Goal: Information Seeking & Learning: Learn about a topic

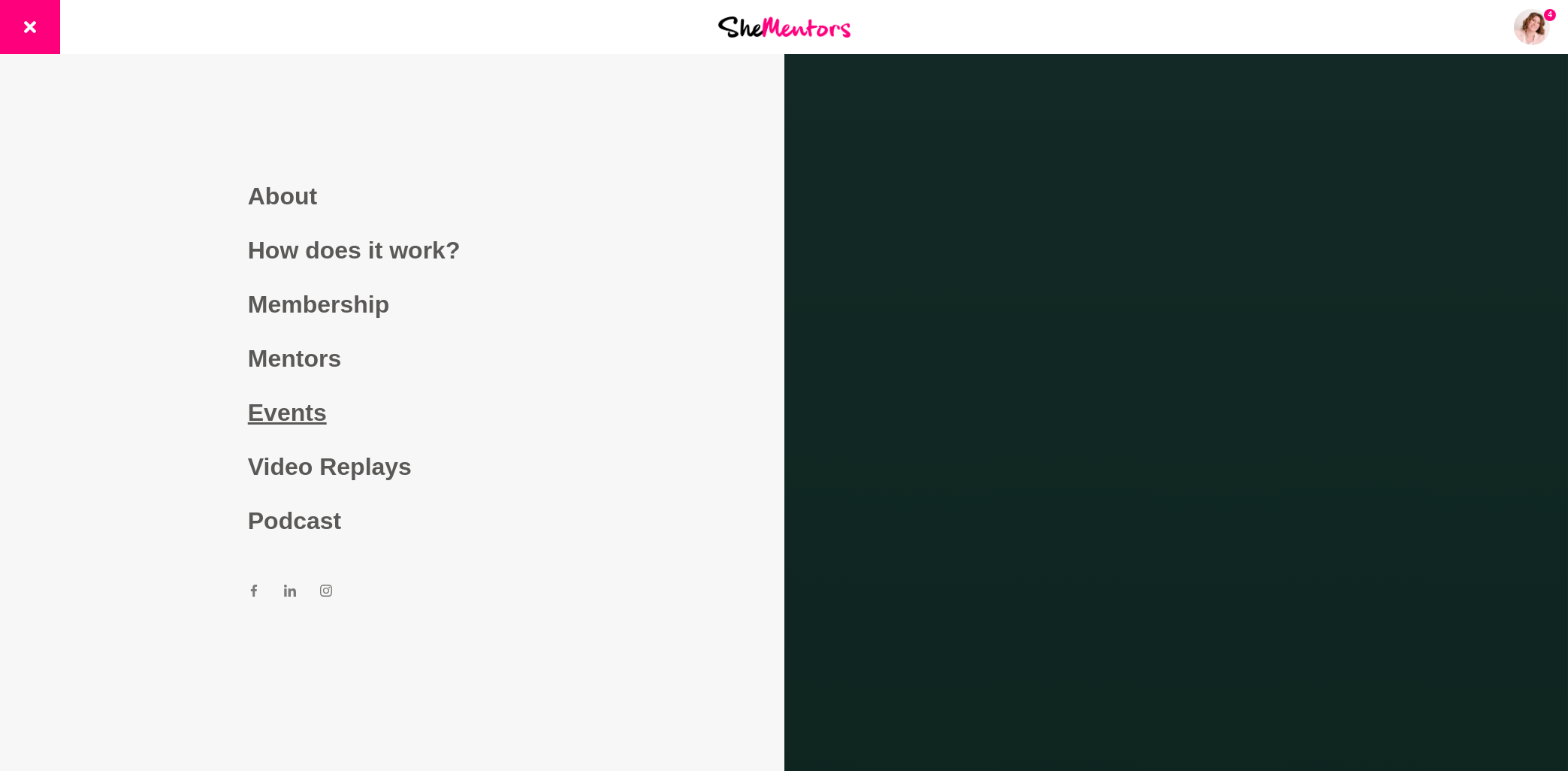
click at [300, 414] on link "Events" at bounding box center [392, 413] width 289 height 54
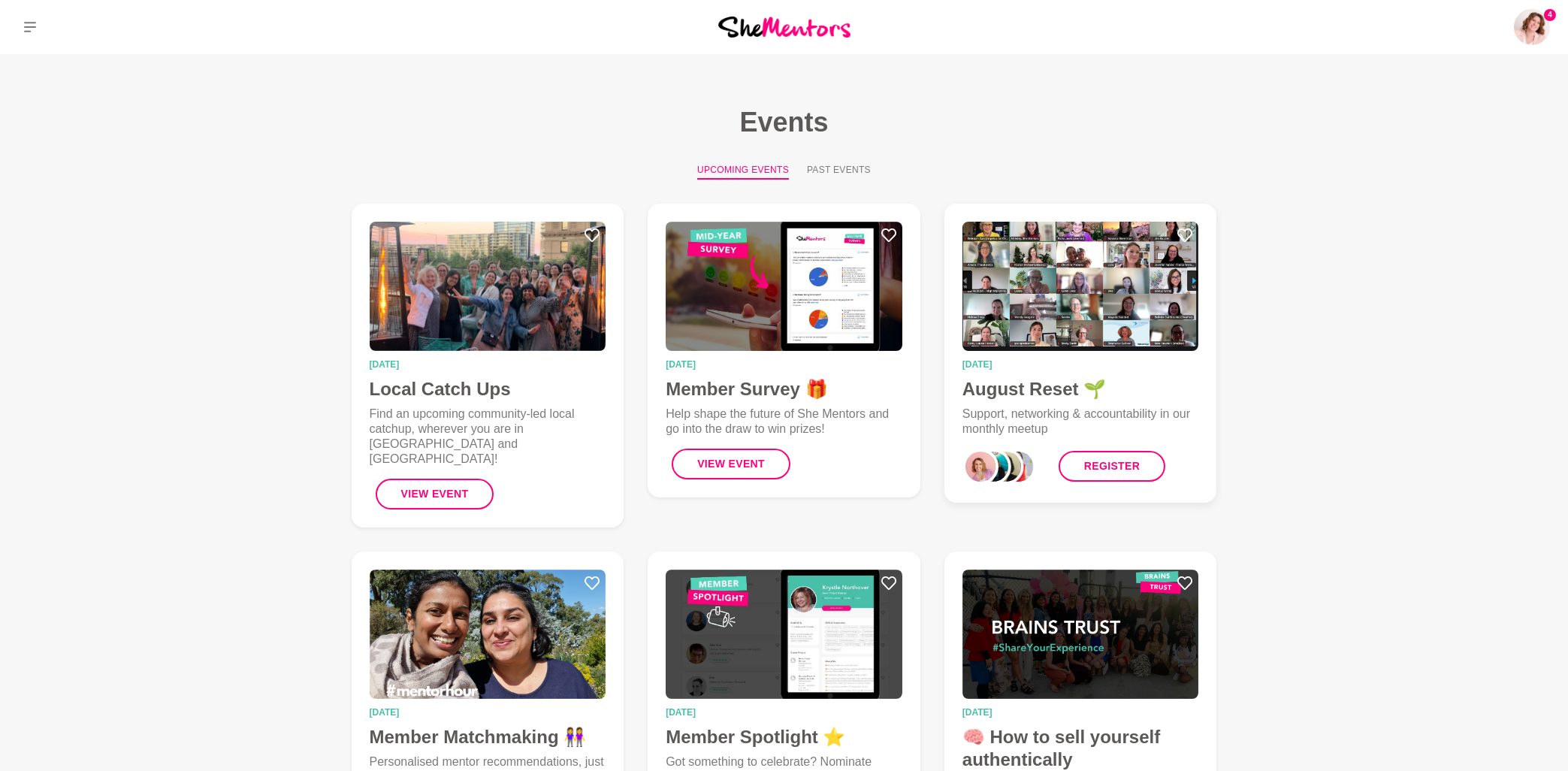
click at [1023, 330] on img at bounding box center [1080, 286] width 237 height 130
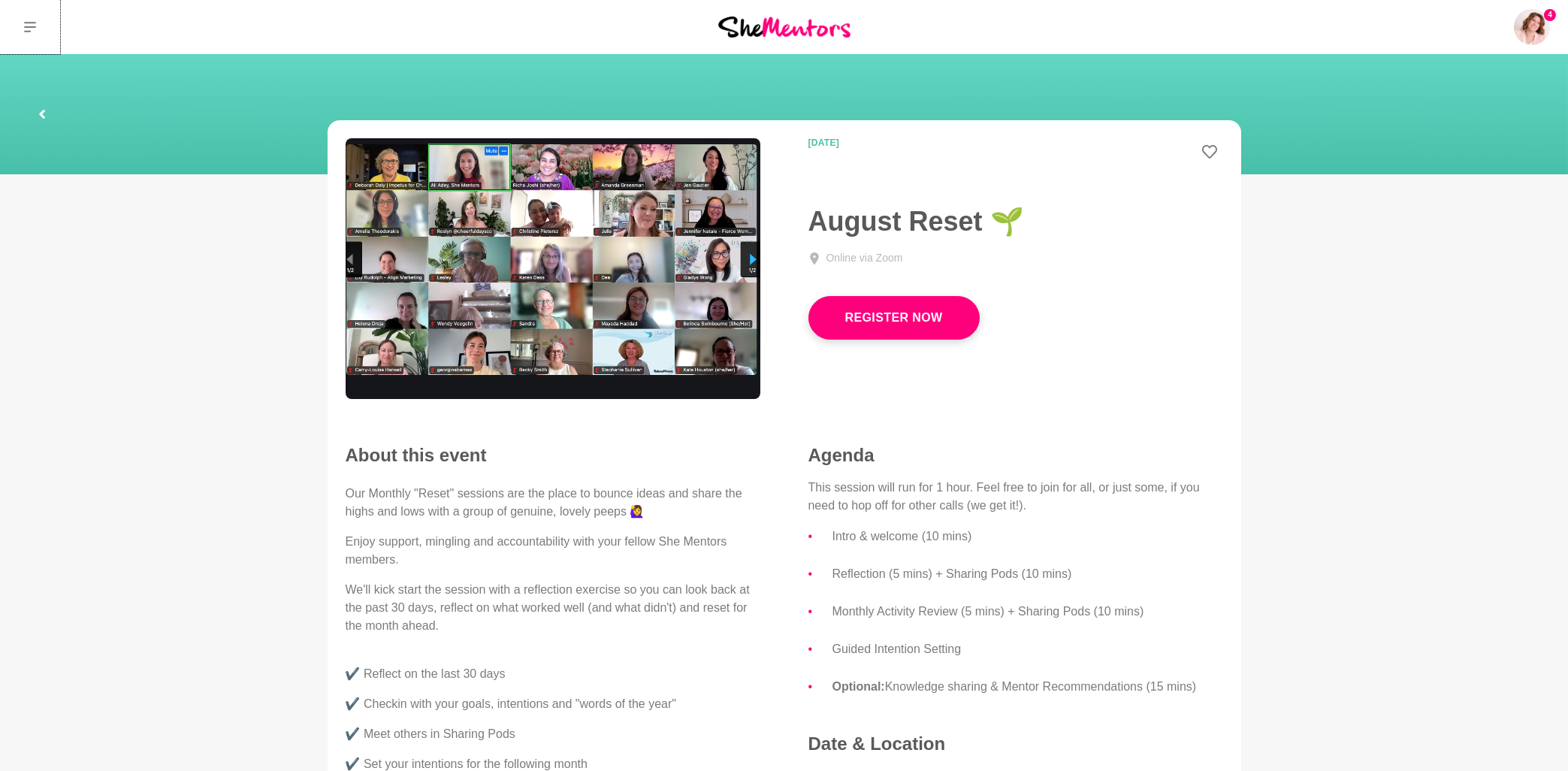
click at [26, 26] on icon at bounding box center [30, 26] width 12 height 12
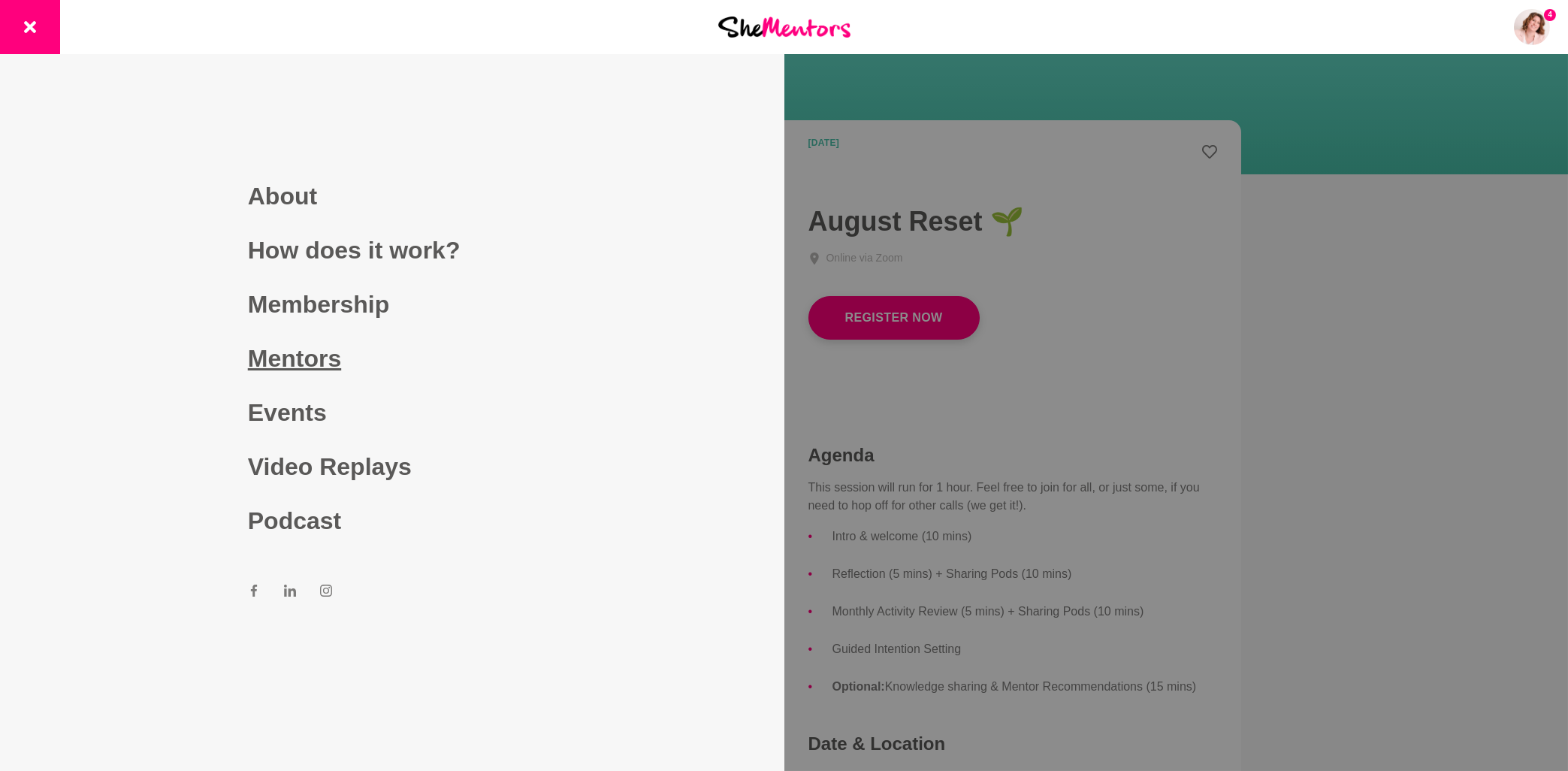
click at [293, 355] on link "Mentors" at bounding box center [392, 358] width 289 height 54
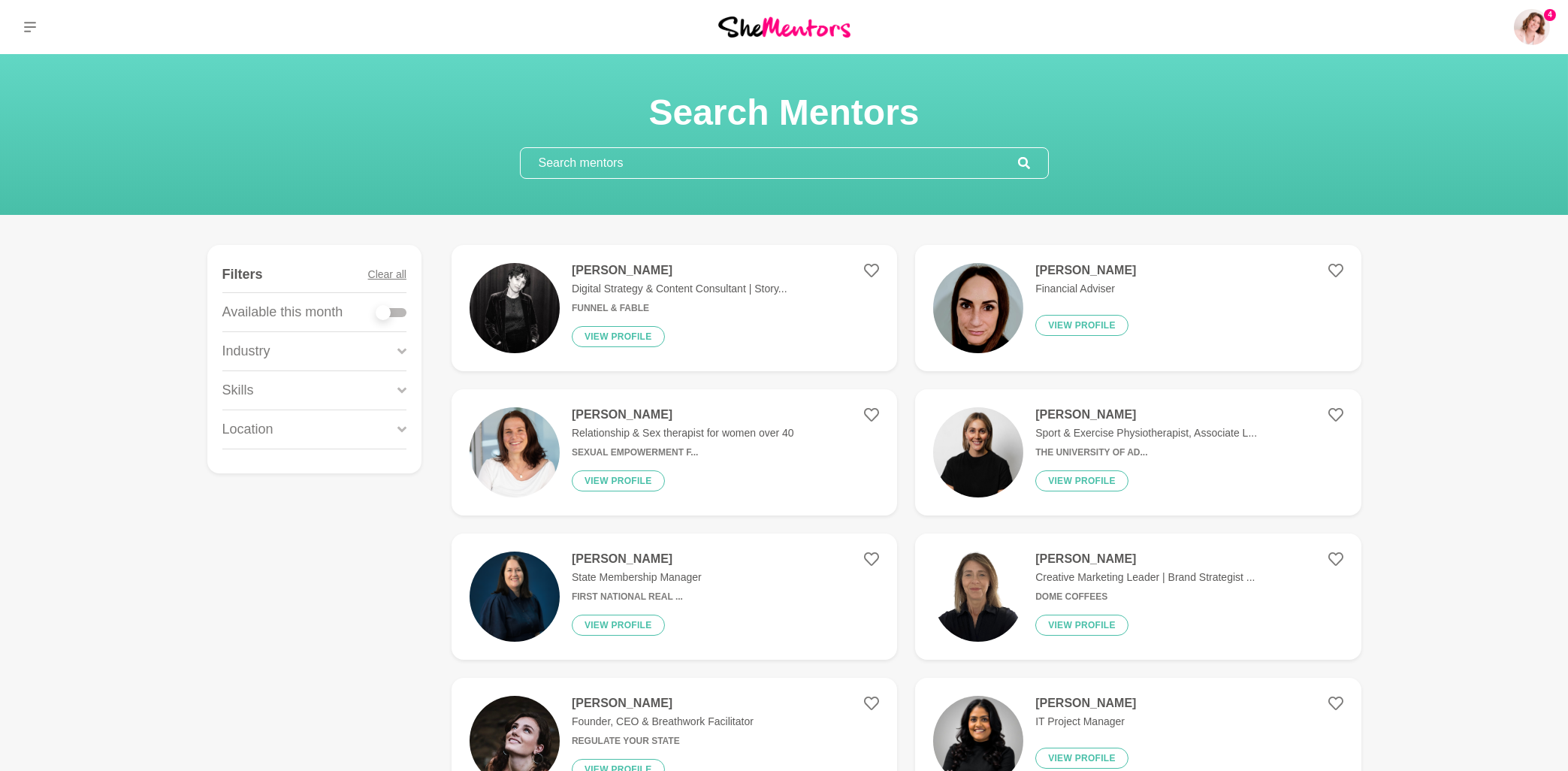
click at [608, 168] on input "text" at bounding box center [769, 163] width 497 height 30
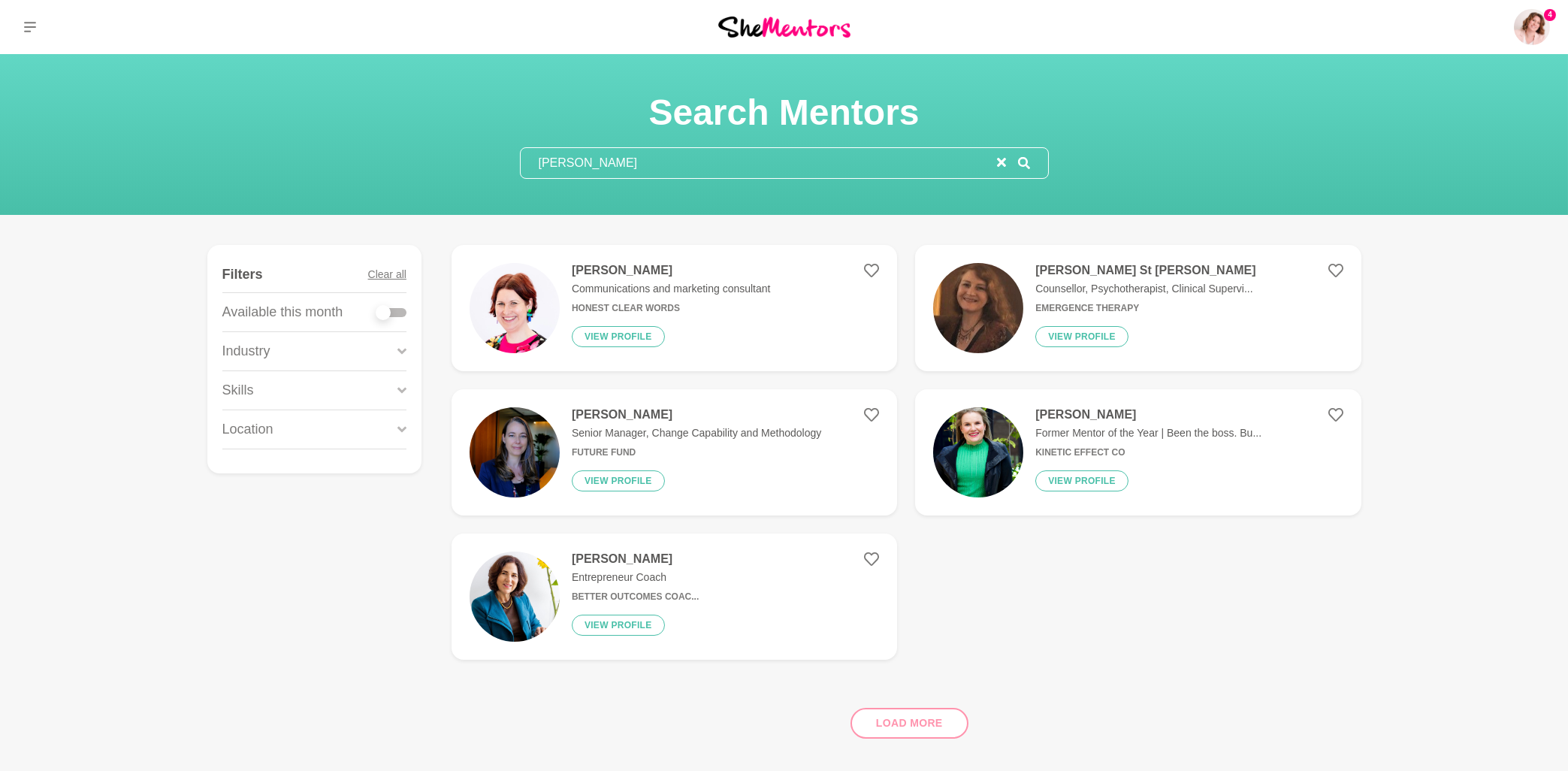
type input "beth"
click at [1094, 269] on h4 "Beth St Claire" at bounding box center [1145, 270] width 220 height 15
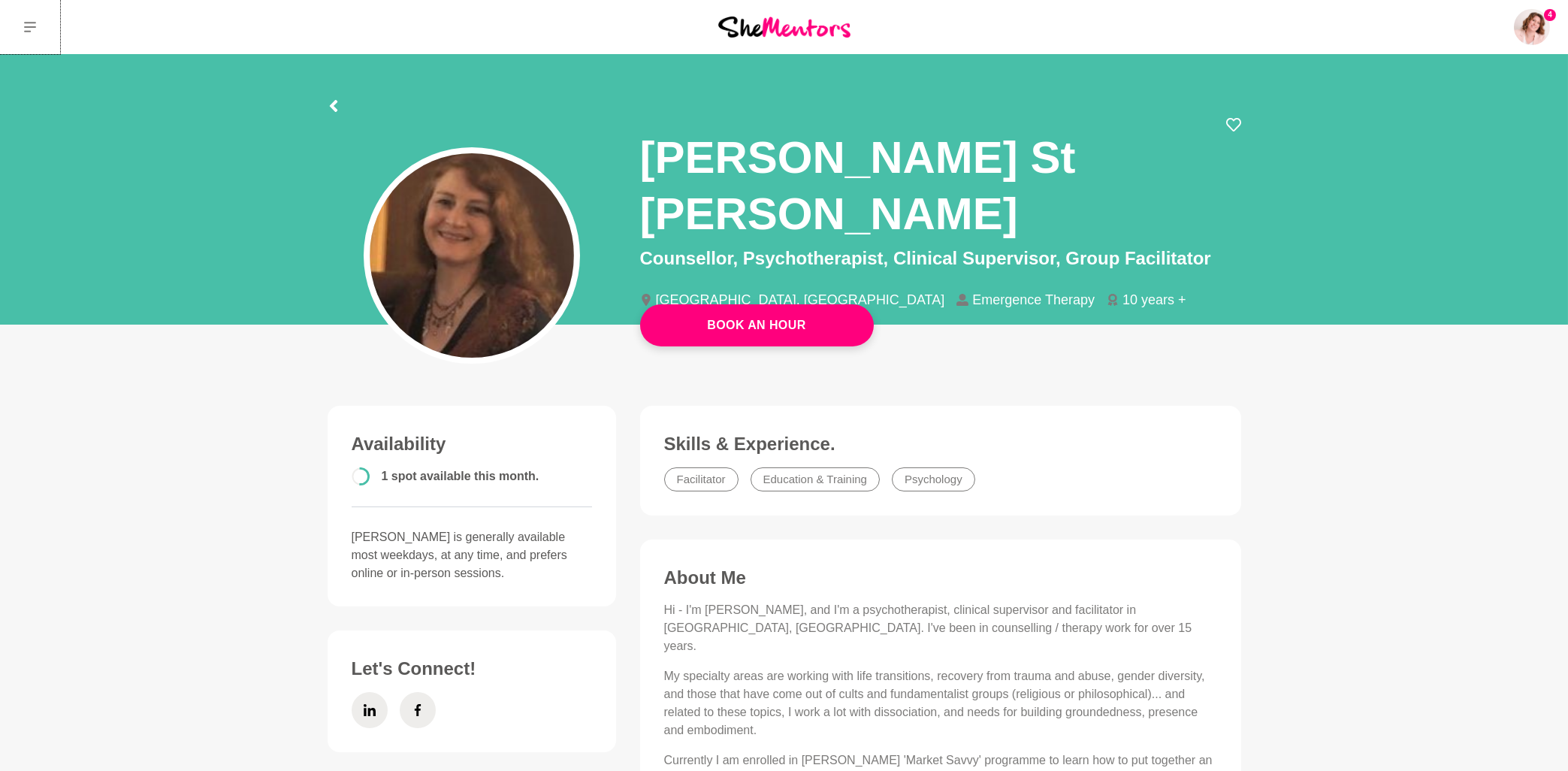
click at [30, 31] on icon at bounding box center [30, 26] width 12 height 10
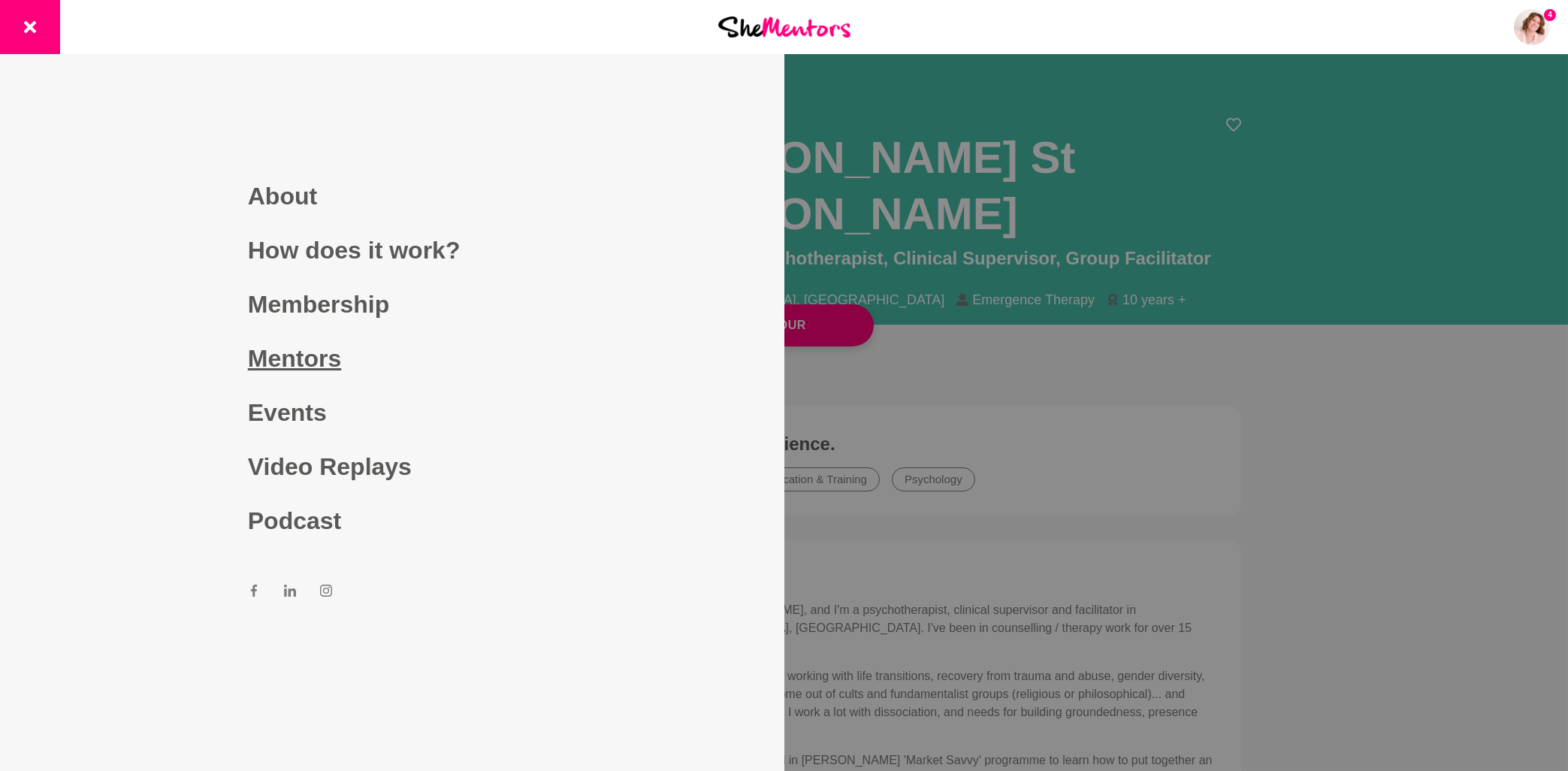
click at [345, 366] on link "Mentors" at bounding box center [392, 358] width 289 height 54
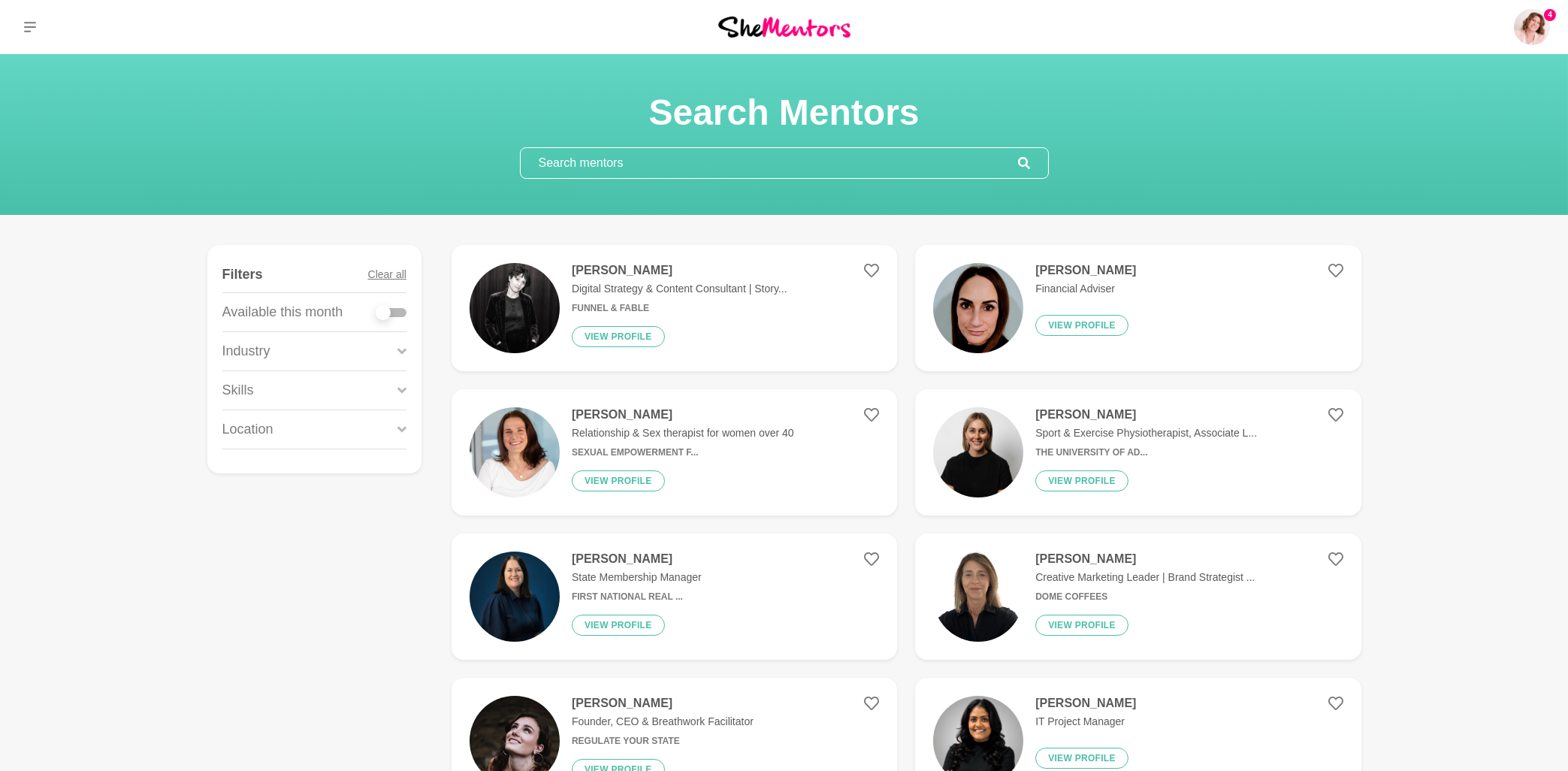
click at [553, 165] on input "text" at bounding box center [769, 163] width 497 height 30
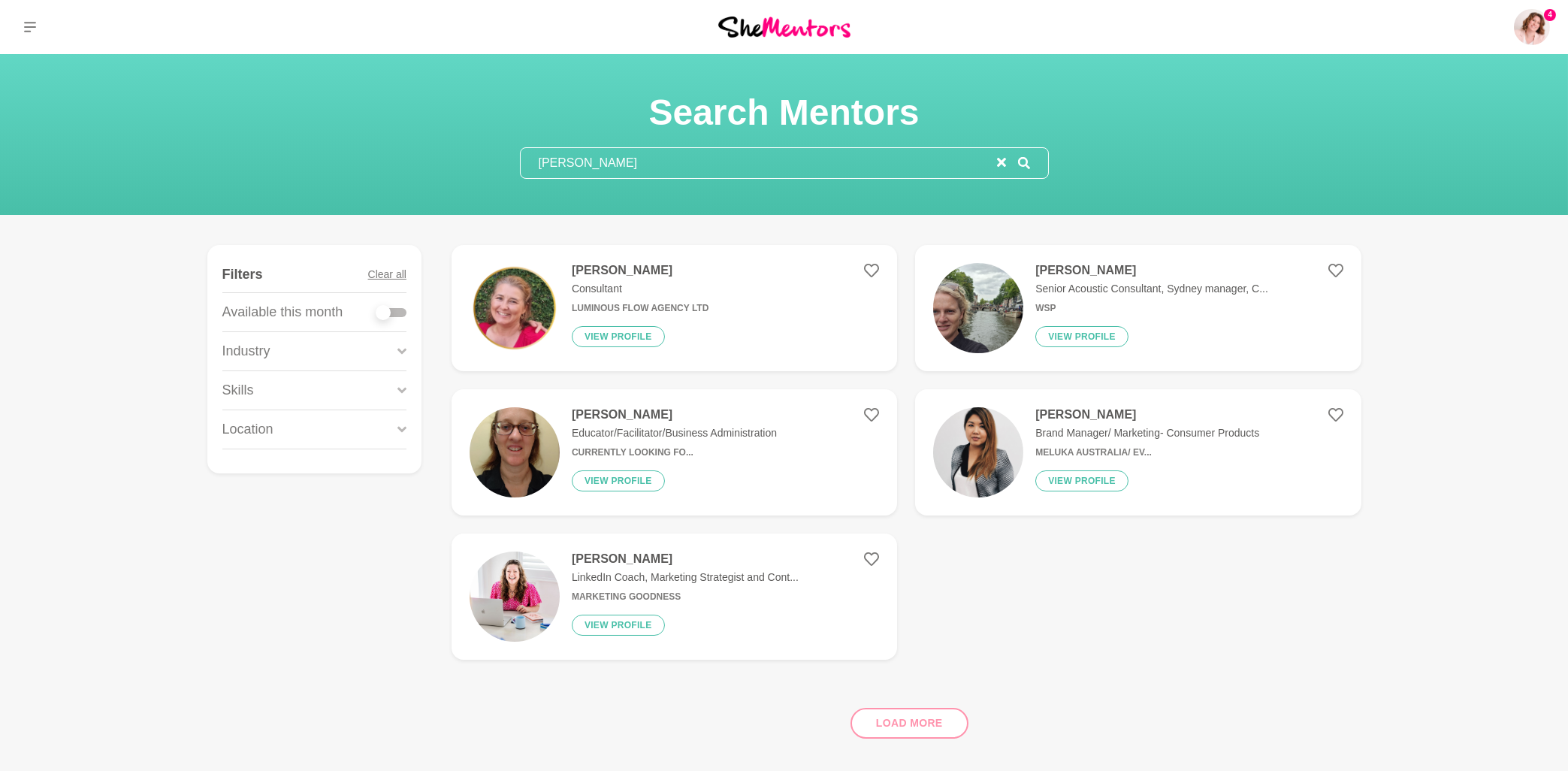
type input "Rebecca"
click at [1061, 418] on h4 "Rebecca Bak" at bounding box center [1147, 414] width 224 height 15
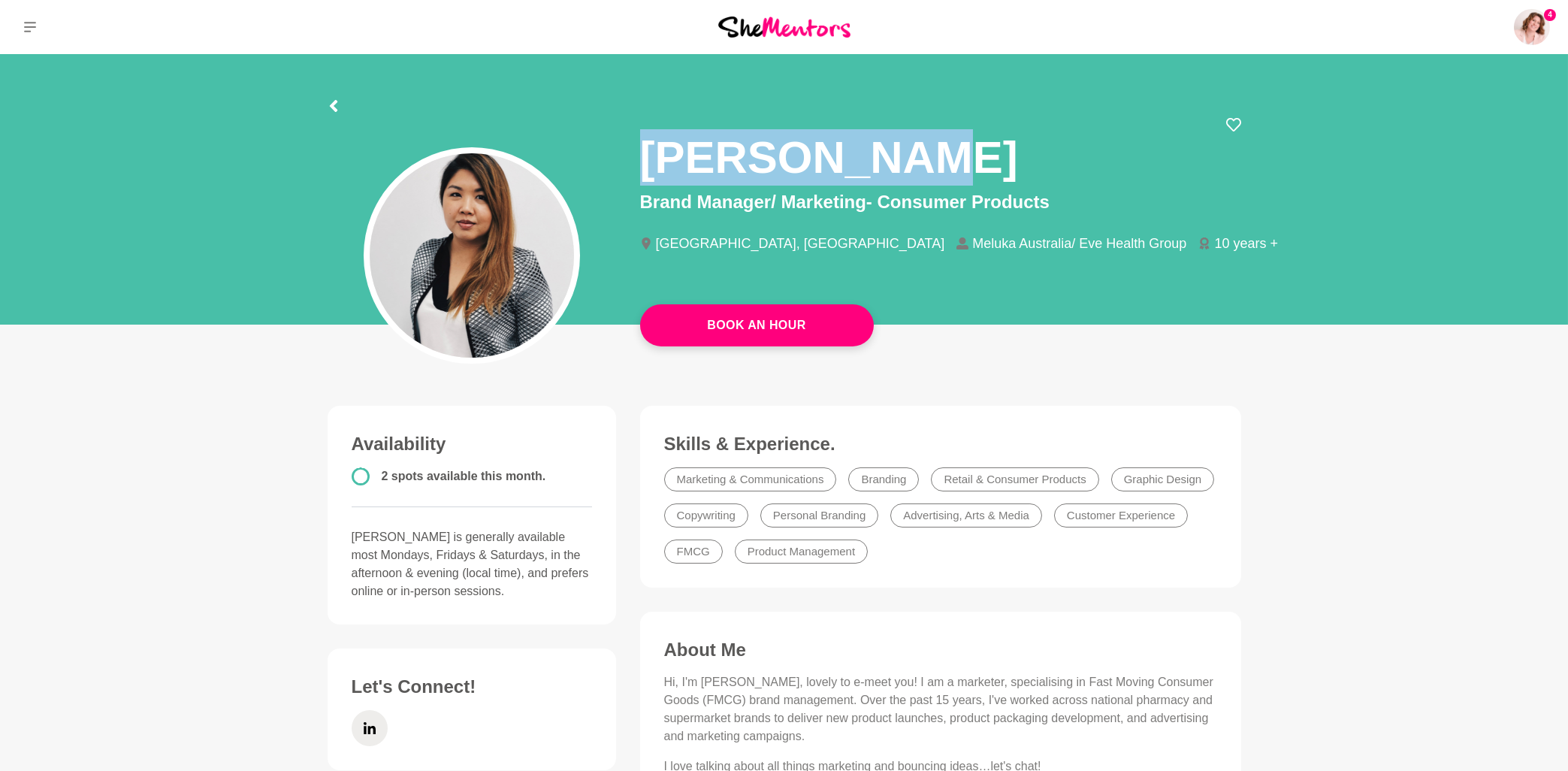
drag, startPoint x: 924, startPoint y: 150, endPoint x: 642, endPoint y: 164, distance: 282.3
click at [642, 164] on div "Rebecca Bak" at bounding box center [940, 153] width 601 height 71
copy h1 "Rebecca Bak"
click at [36, 31] on button at bounding box center [30, 27] width 60 height 54
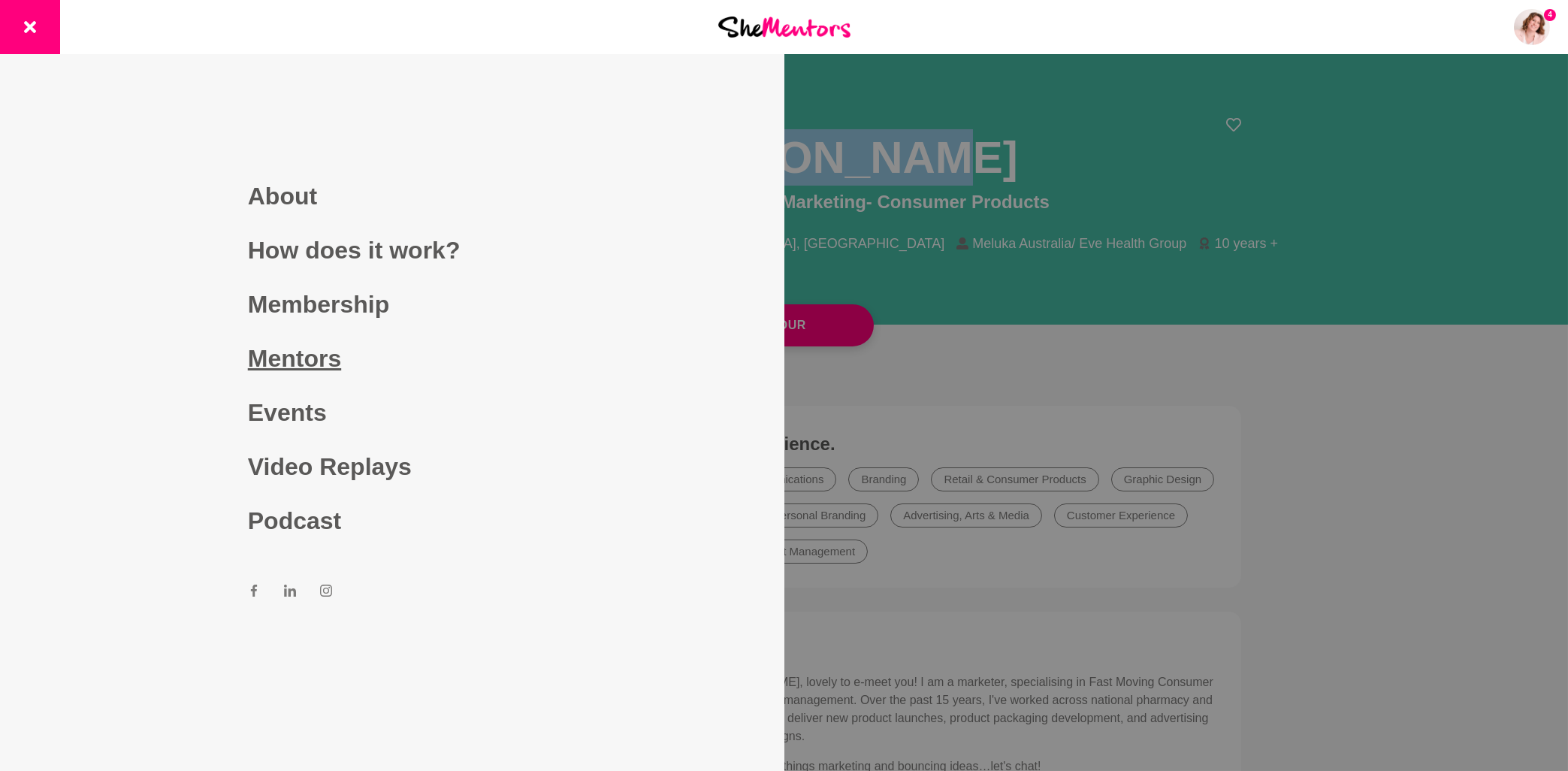
click at [302, 353] on link "Mentors" at bounding box center [392, 358] width 289 height 54
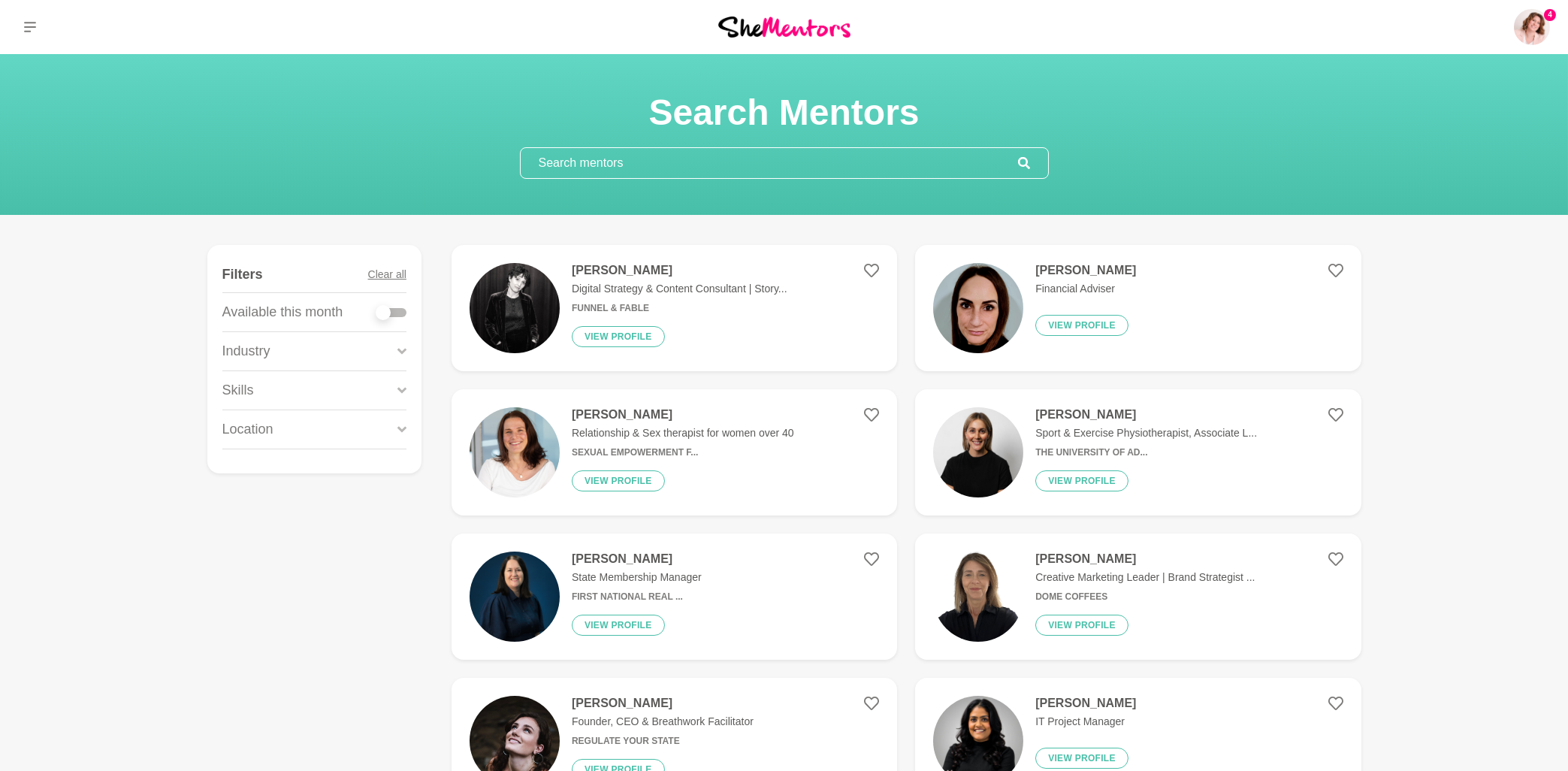
click at [624, 415] on h4 "Tarisha Tourok" at bounding box center [683, 414] width 222 height 15
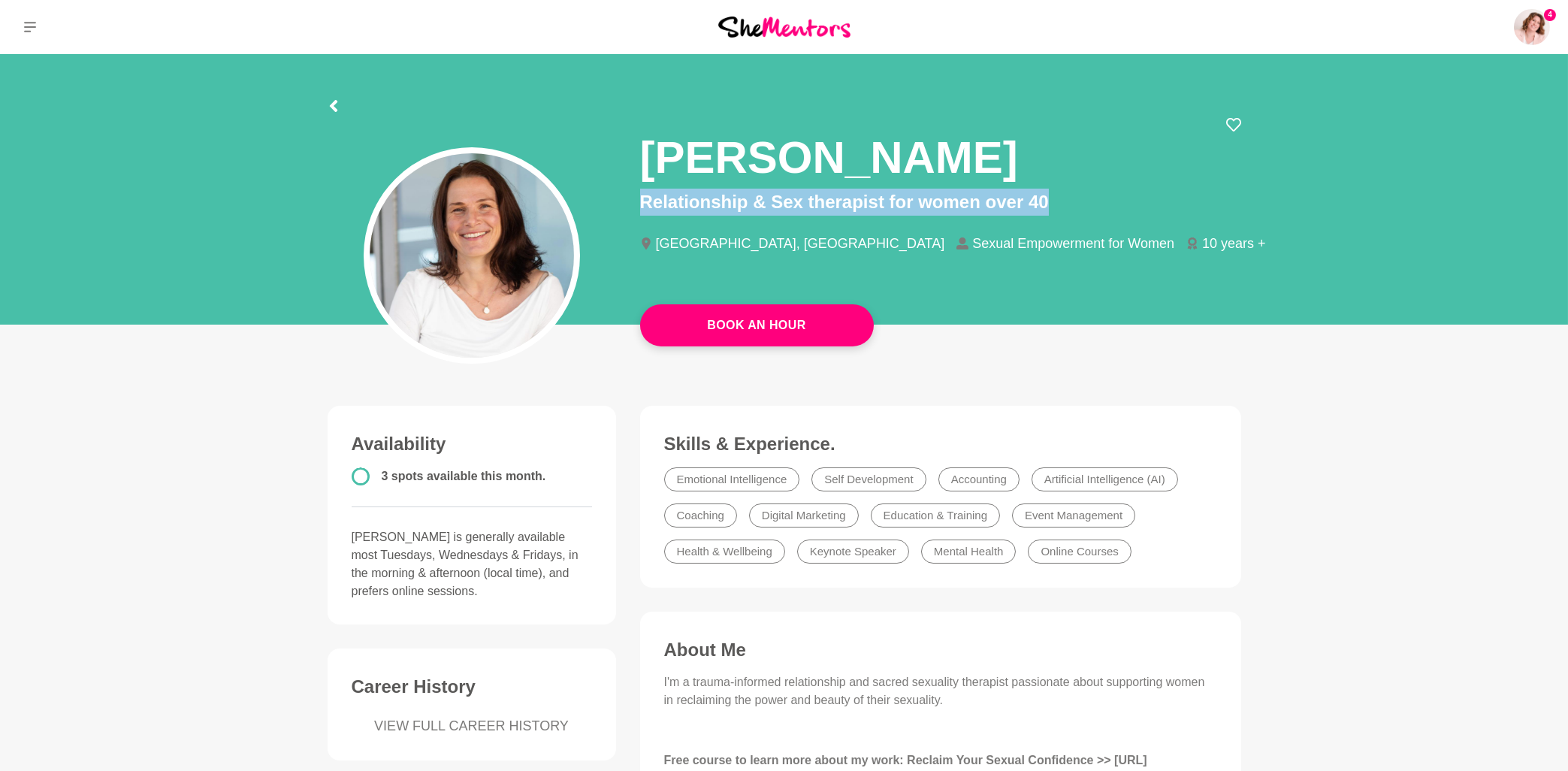
drag, startPoint x: 645, startPoint y: 160, endPoint x: 1083, endPoint y: 200, distance: 439.8
click at [1083, 200] on div "Tarisha Tourok Relationship & Sex therapist for women over 40 Auckland, New Zea…" at bounding box center [940, 198] width 601 height 160
copy p "Relationship & Sex therapist for women over 40"
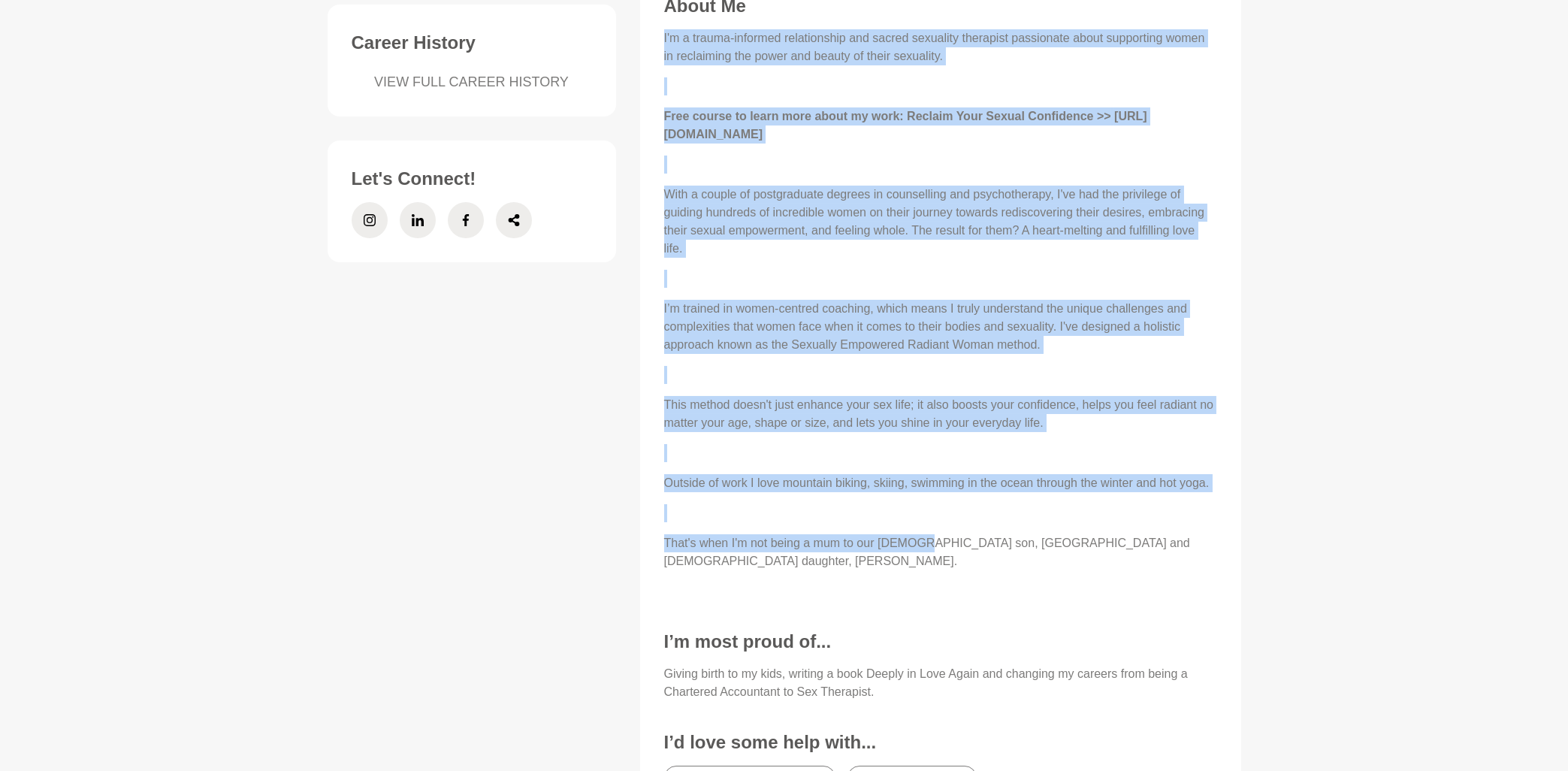
scroll to position [725, 0]
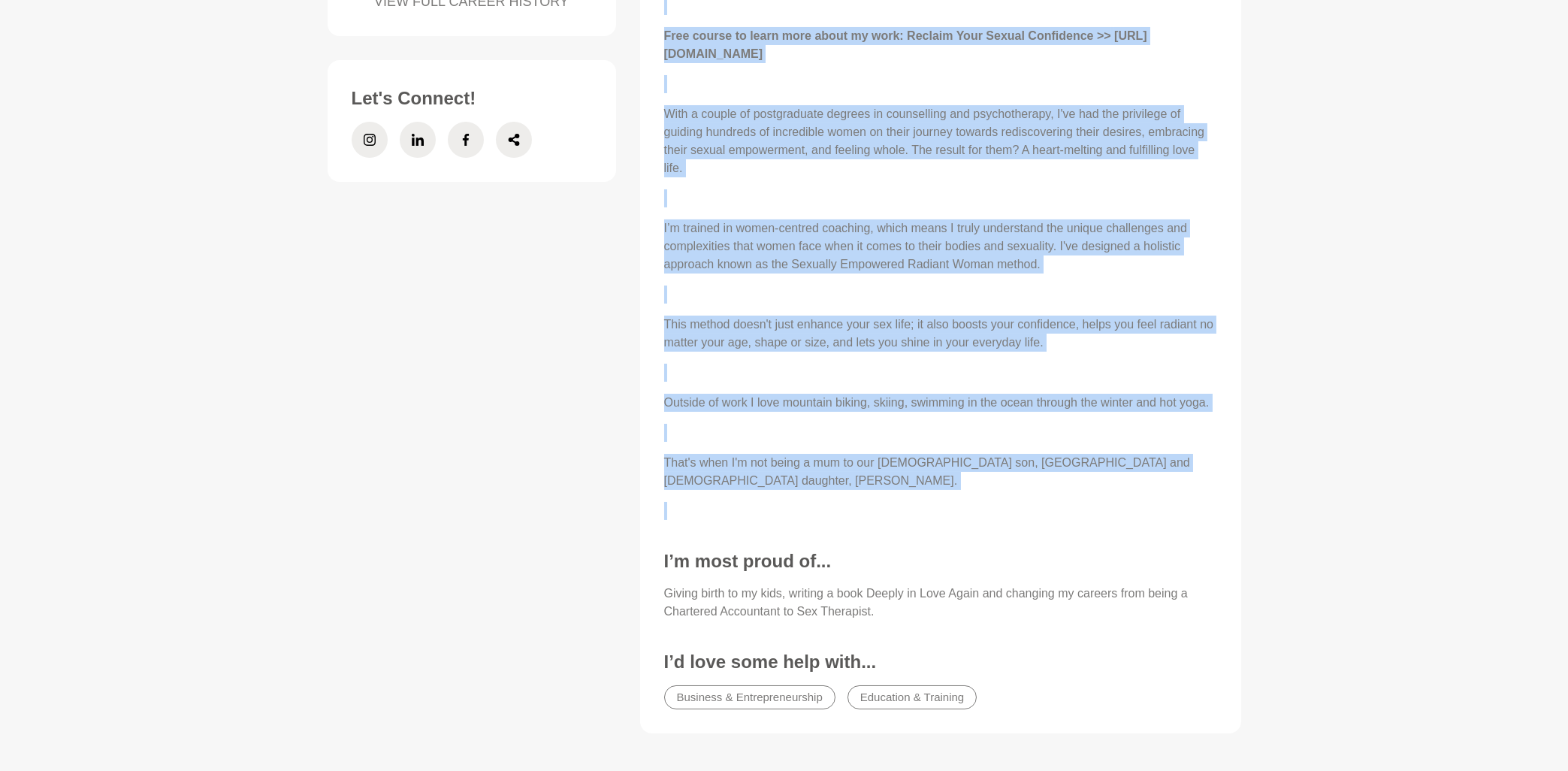
drag, startPoint x: 664, startPoint y: 276, endPoint x: 1195, endPoint y: 478, distance: 568.1
click at [1195, 478] on div "I'm a trauma-informed relationship and sacred sexuality therapist passionate ab…" at bounding box center [940, 234] width 553 height 571
copy div "I'm a trauma-informed relationship and sacred sexuality therapist passionate ab…"
click at [509, 144] on icon at bounding box center [513, 139] width 12 height 36
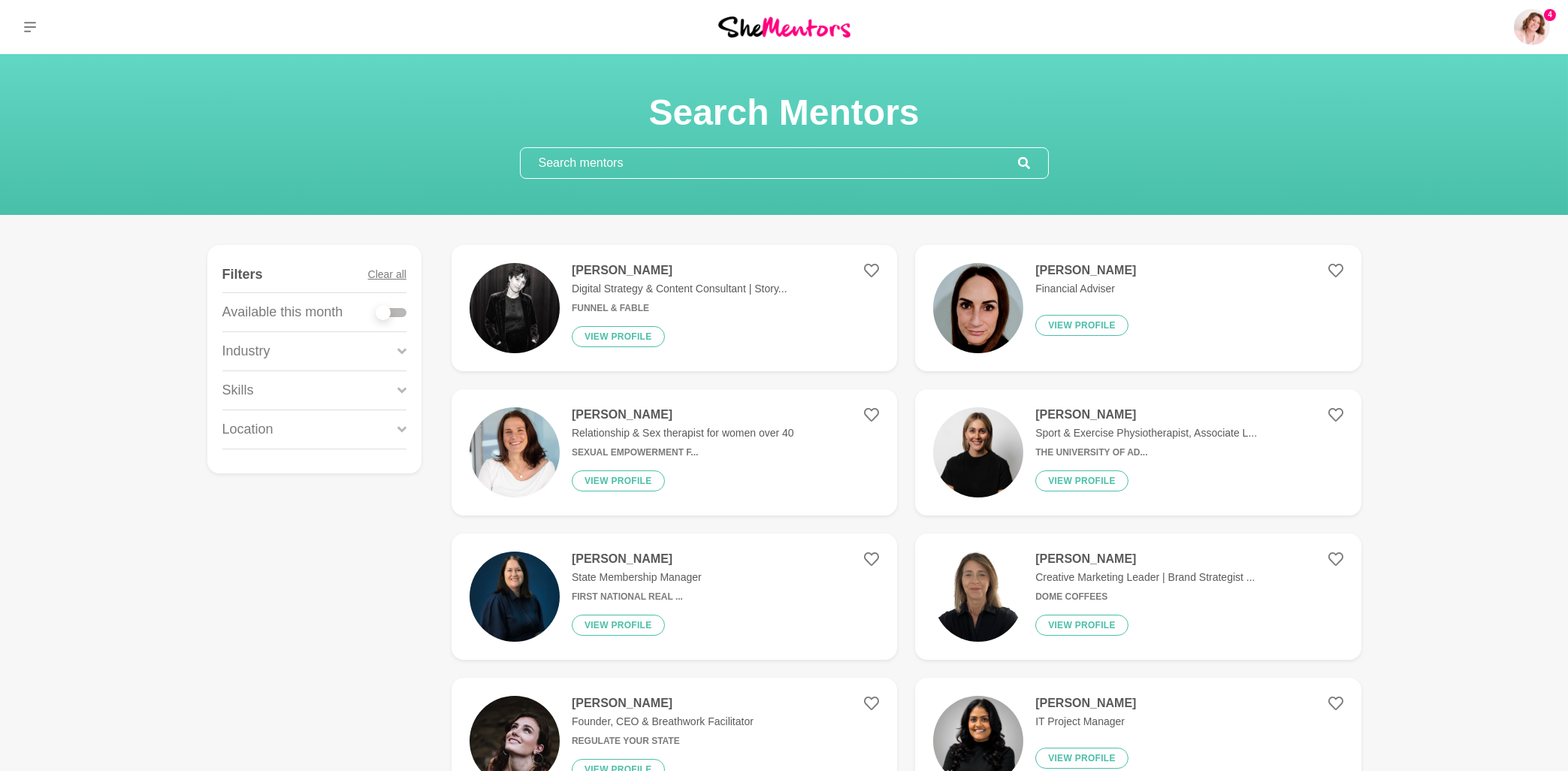
click at [403, 314] on div at bounding box center [392, 312] width 30 height 9
checkbox input "true"
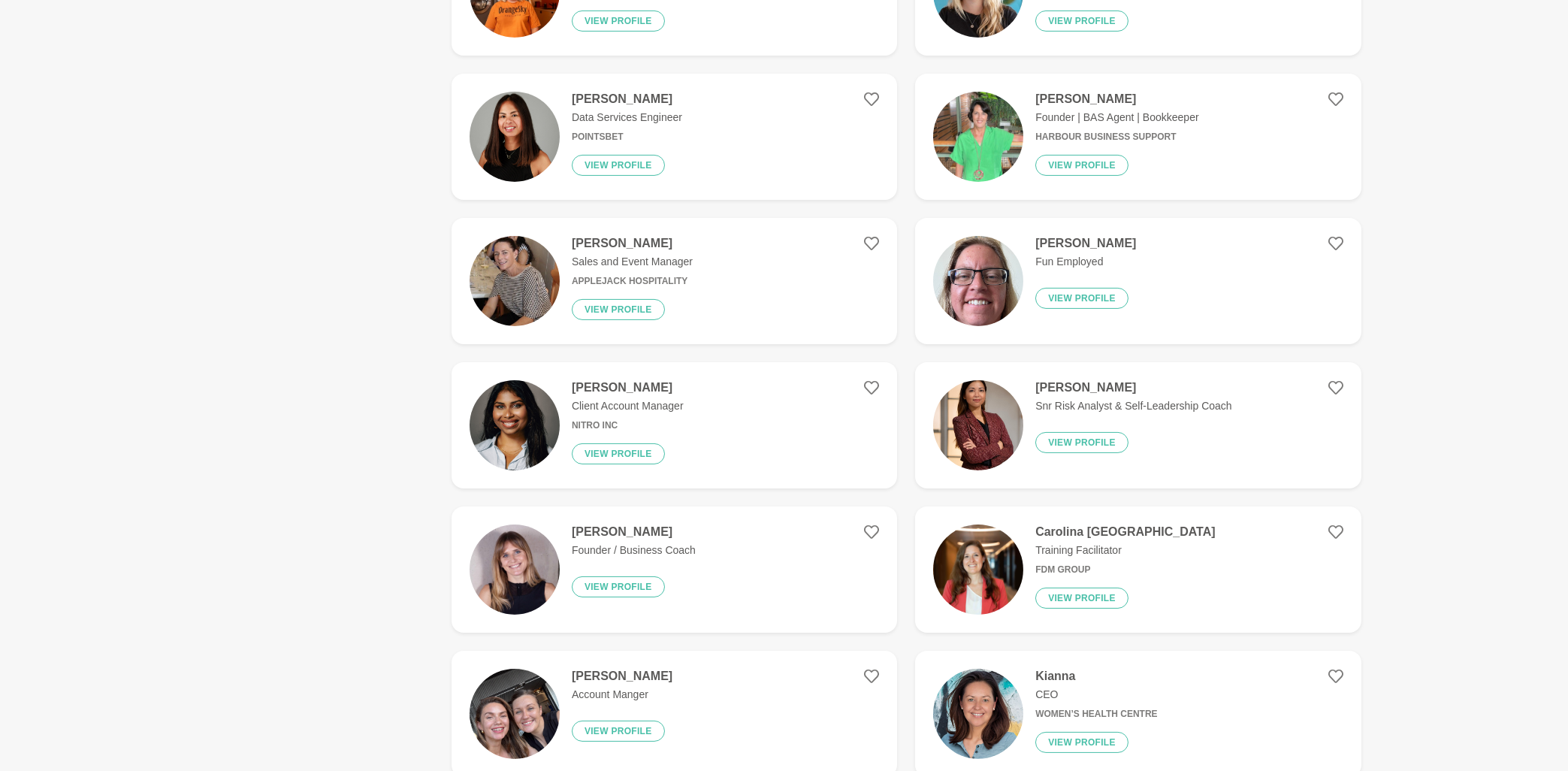
scroll to position [2652, 0]
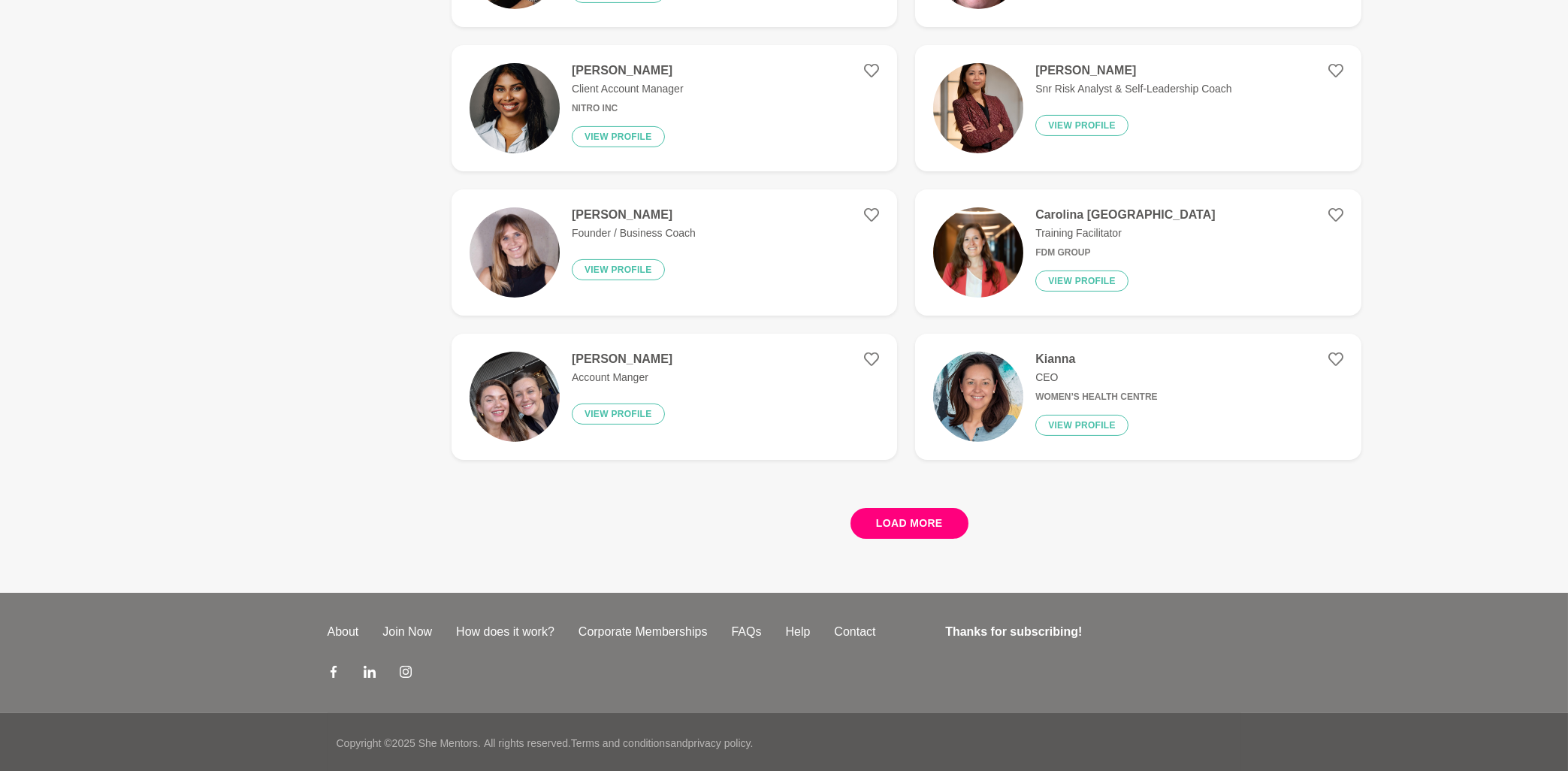
click at [892, 519] on button "Load more" at bounding box center [908, 523] width 118 height 31
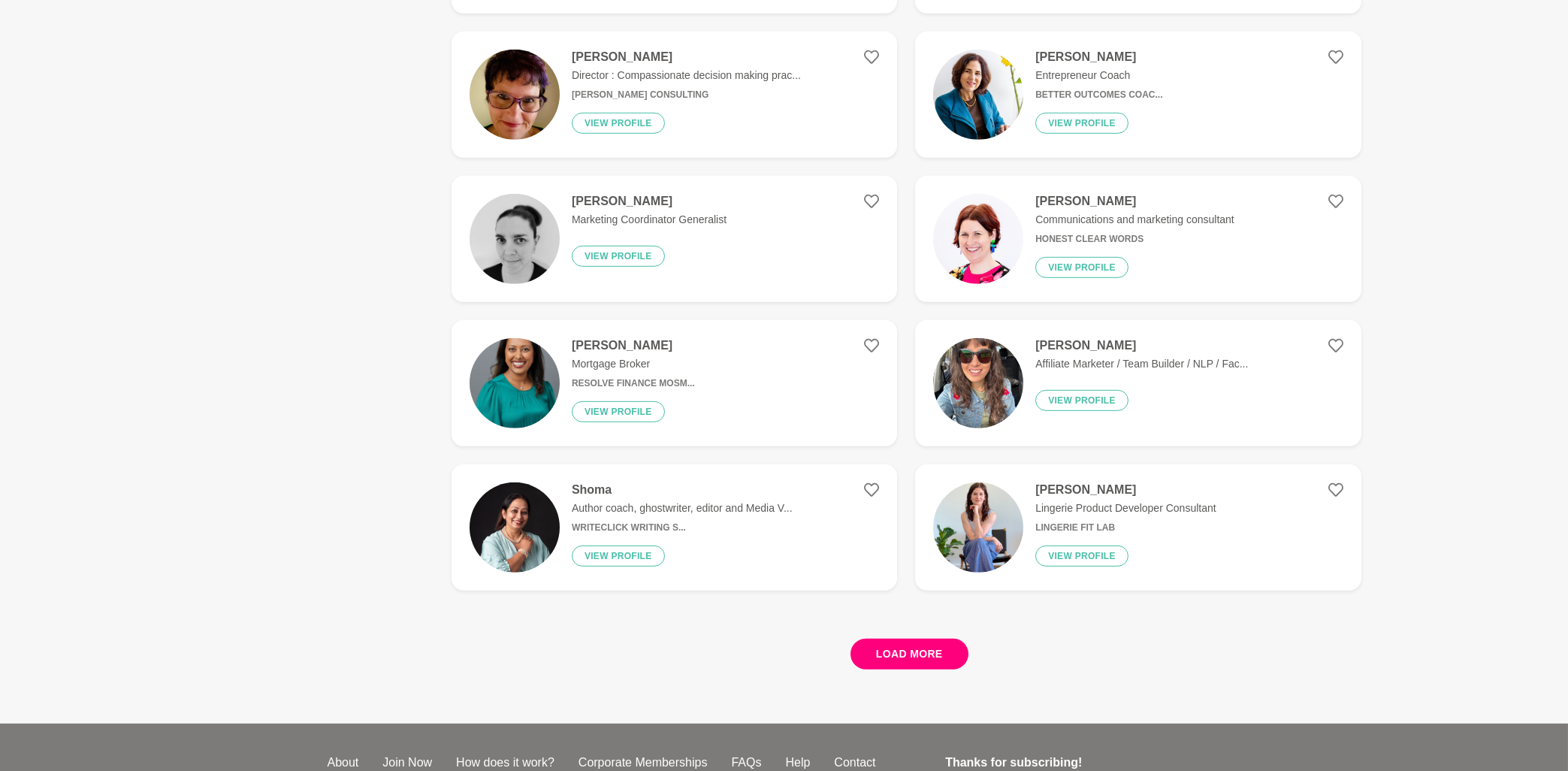
scroll to position [5539, 0]
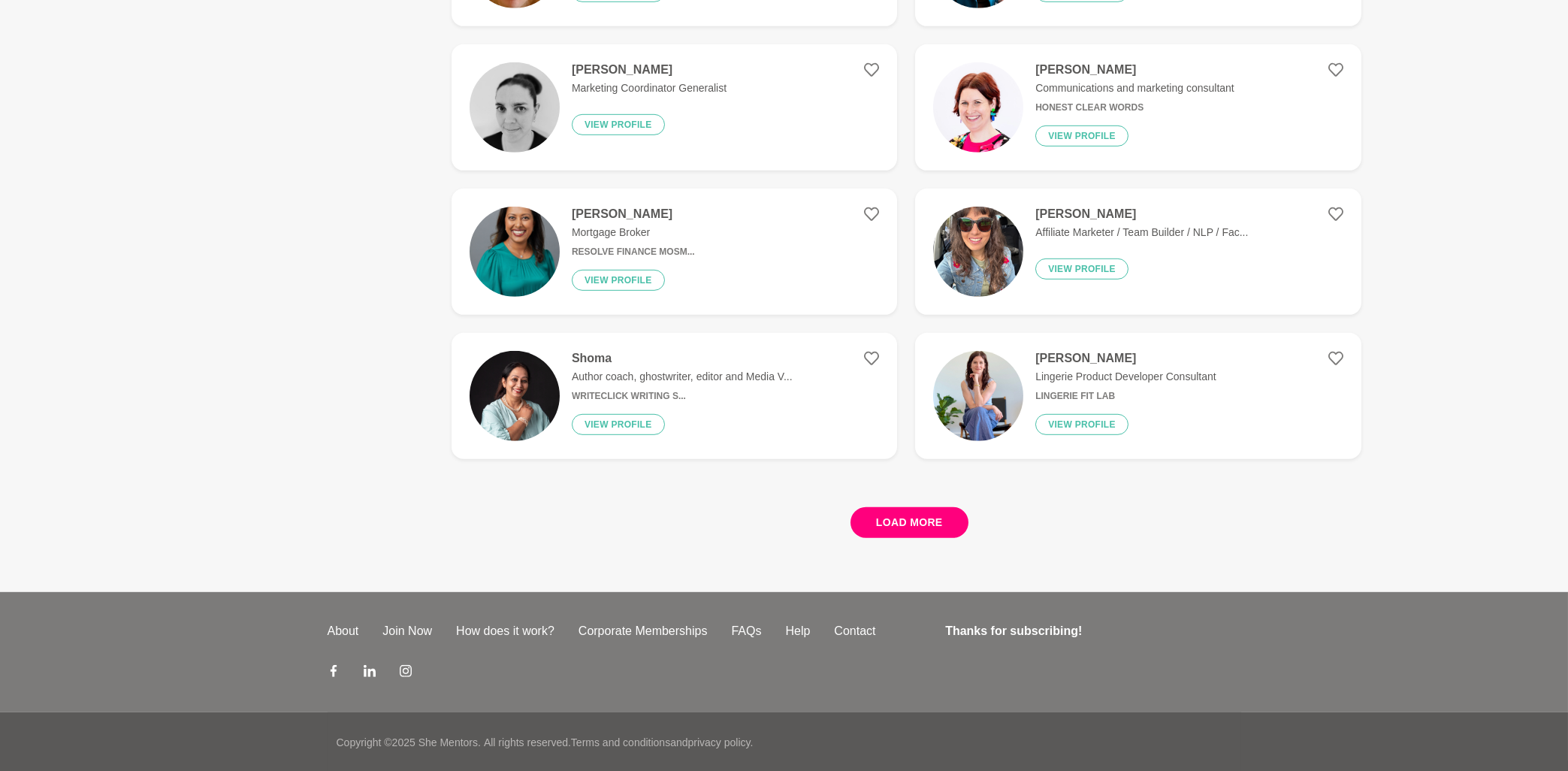
click at [878, 530] on button "Load more" at bounding box center [908, 522] width 118 height 31
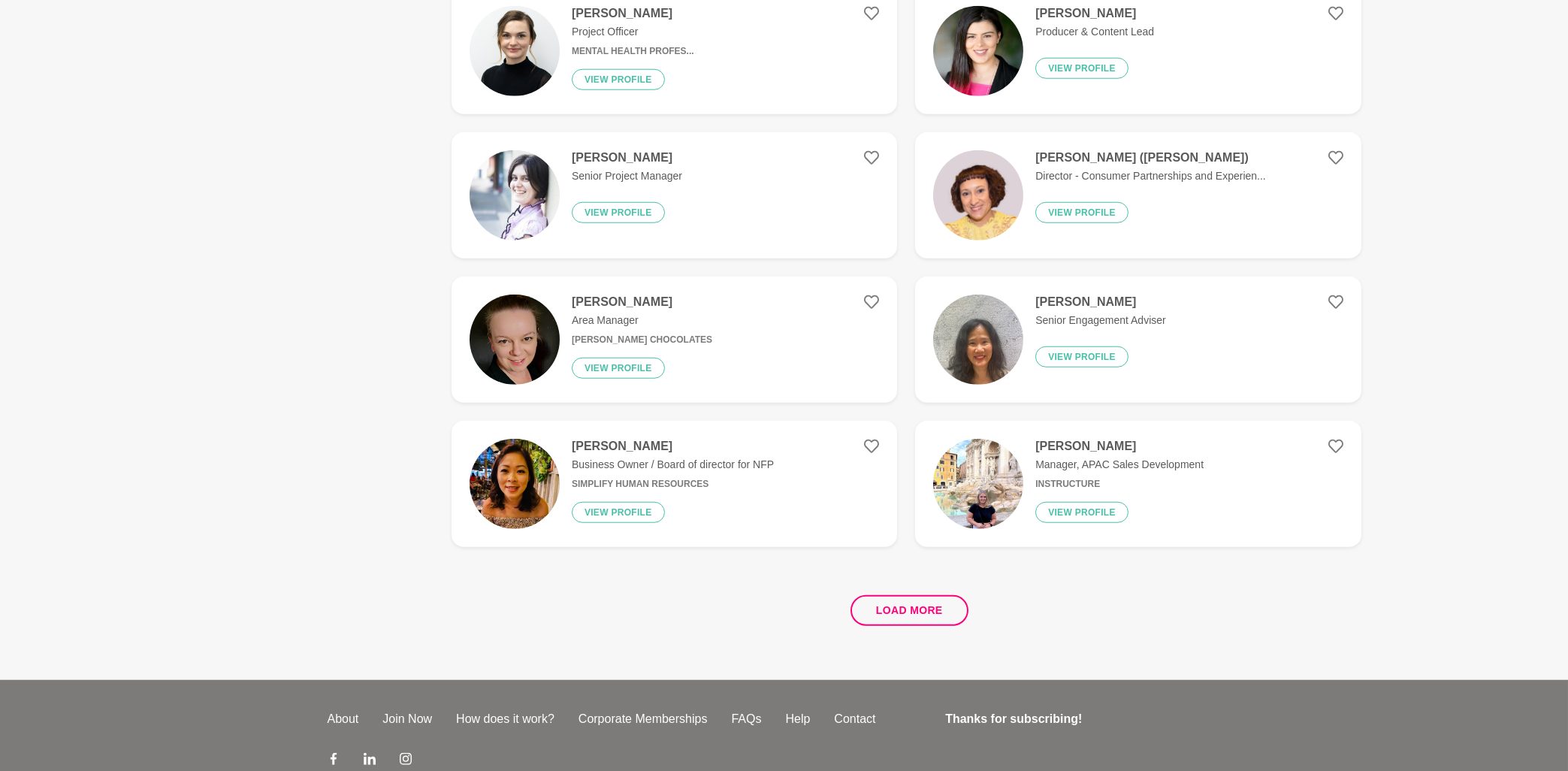
scroll to position [8358, 0]
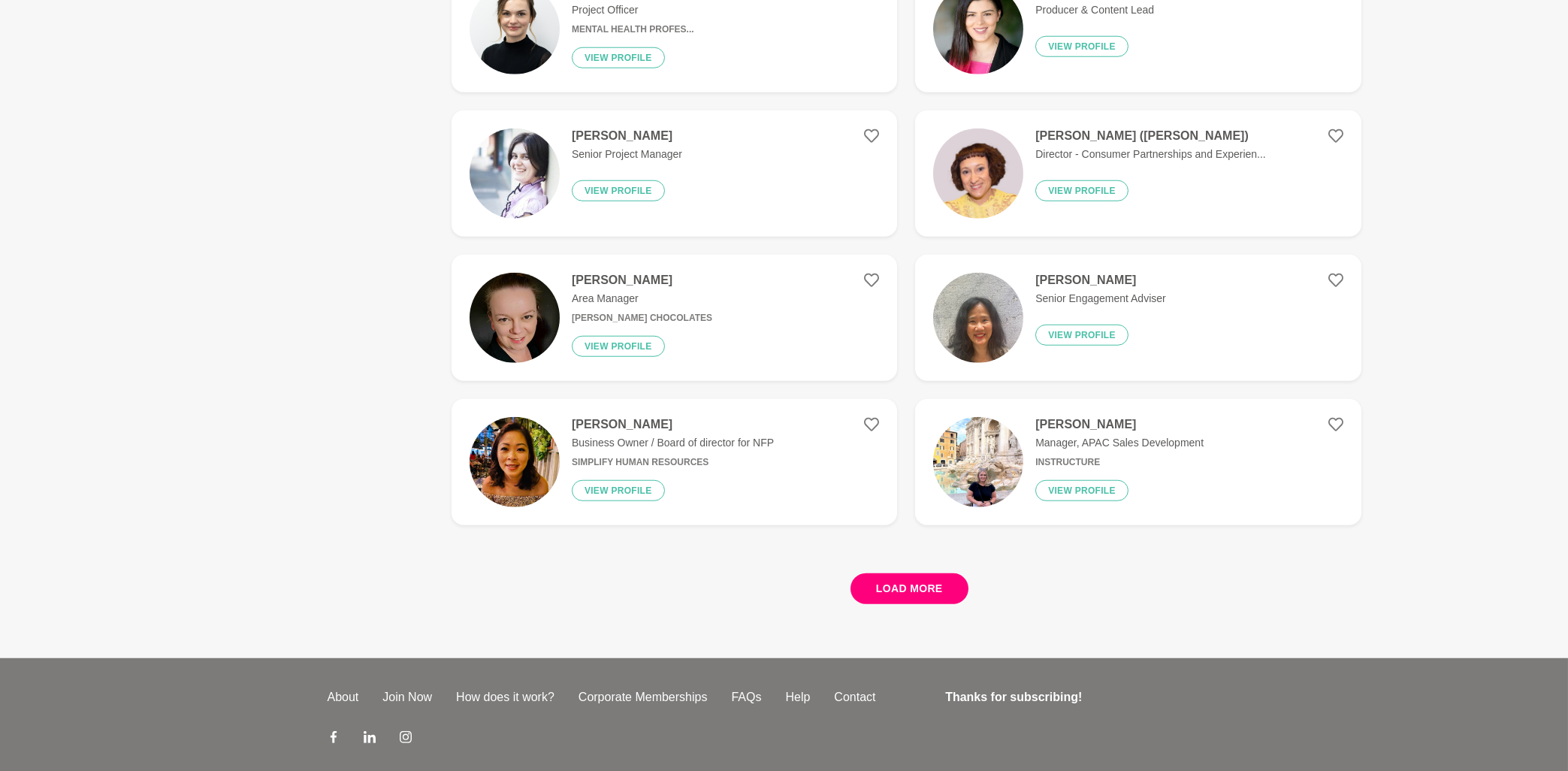
click at [890, 588] on button "Load more" at bounding box center [908, 589] width 118 height 31
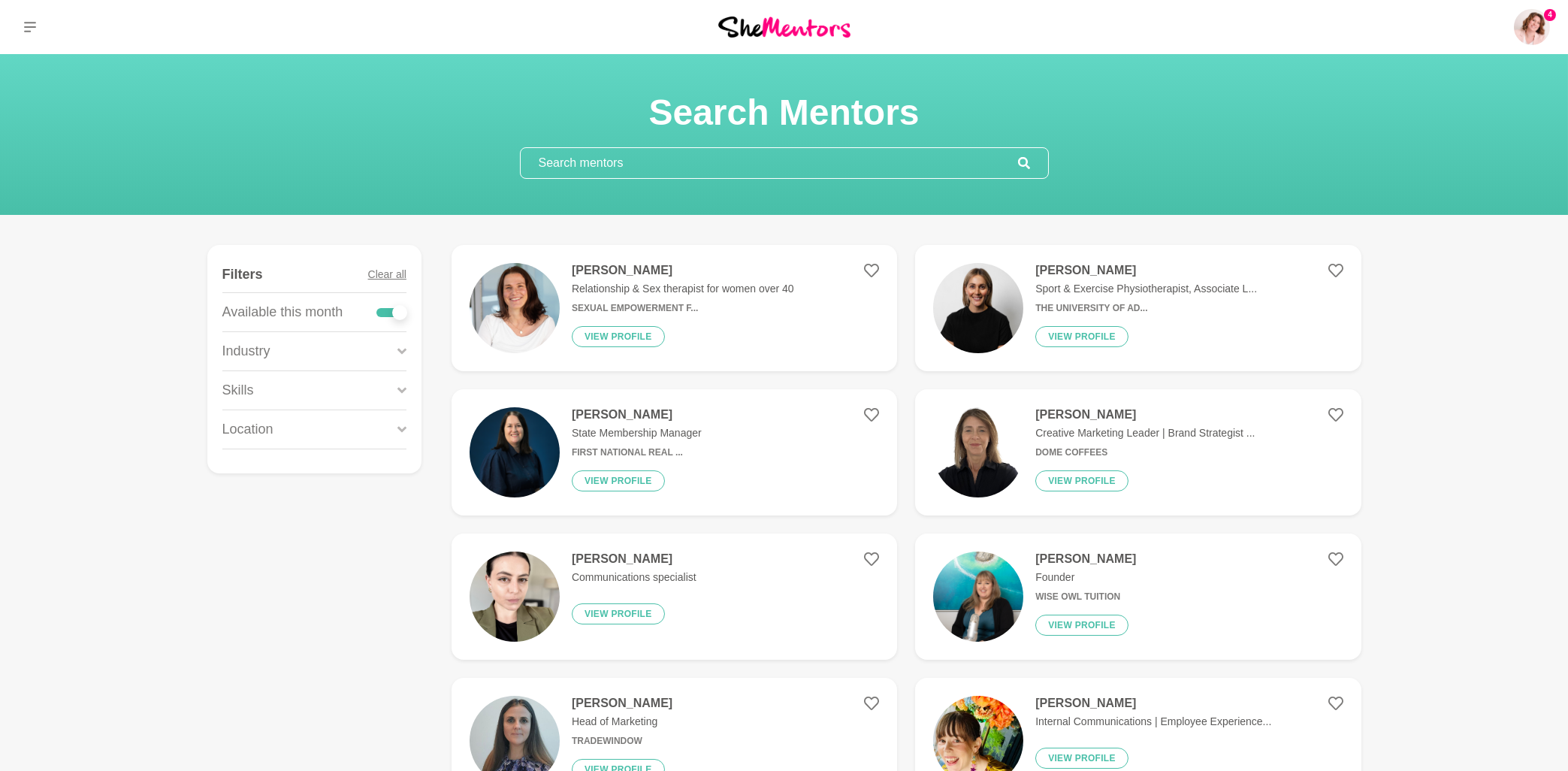
click at [616, 165] on input "text" at bounding box center [769, 163] width 497 height 30
paste input "Tarisha Tourok"
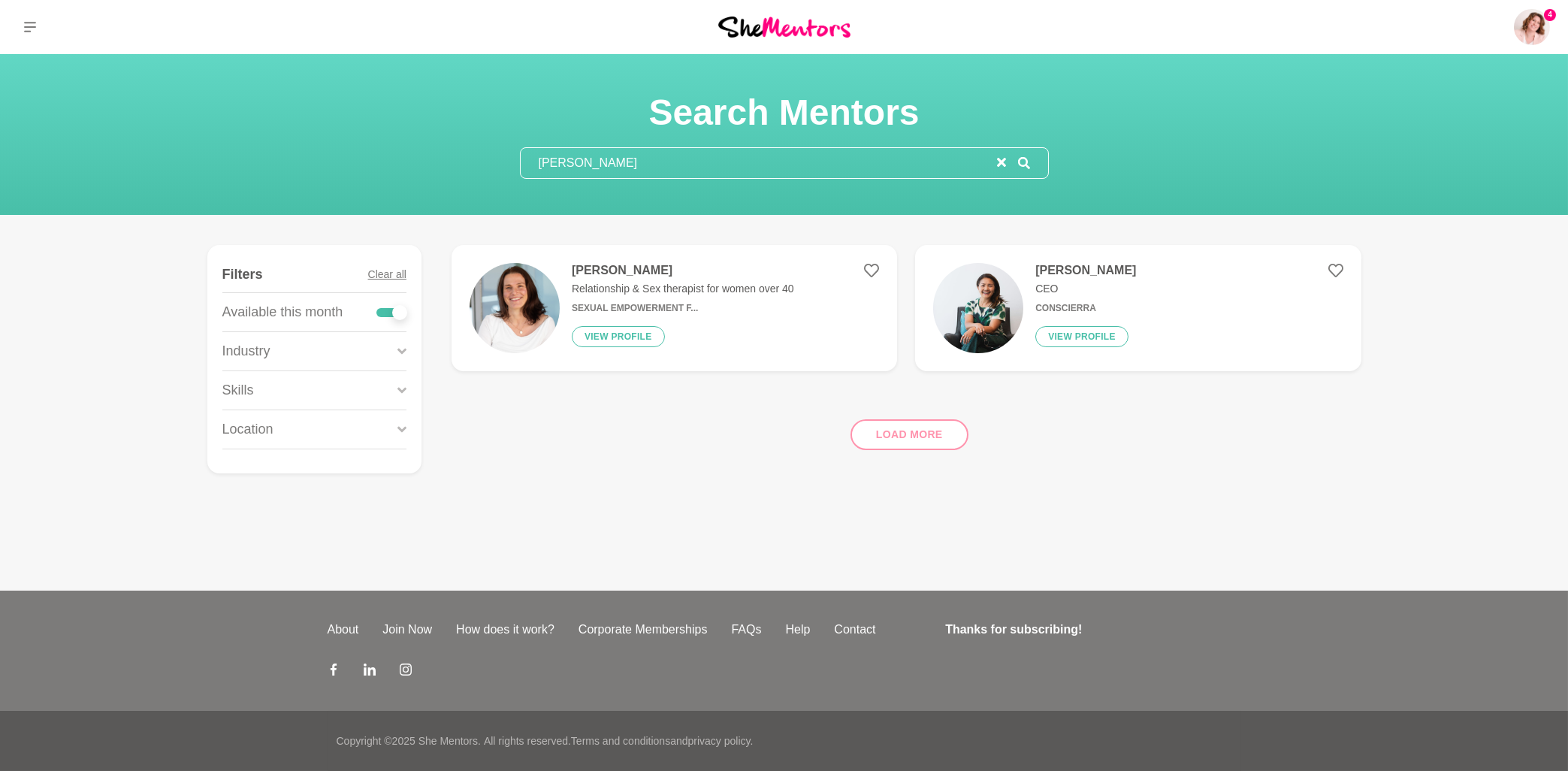
type input "Tarisha Tourok"
click at [613, 274] on h4 "Tarisha Tourok" at bounding box center [683, 270] width 222 height 15
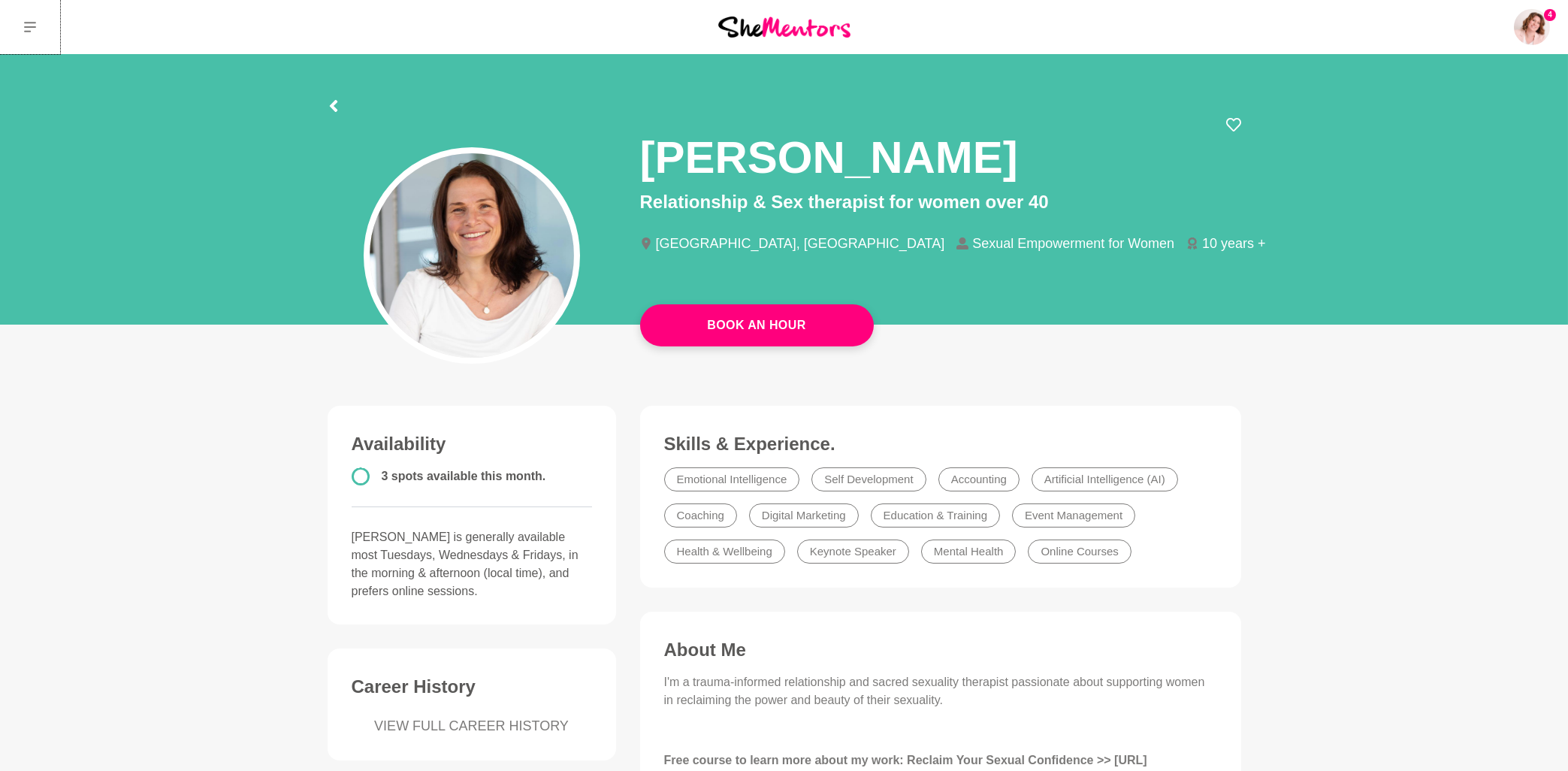
click at [29, 30] on icon at bounding box center [30, 26] width 12 height 12
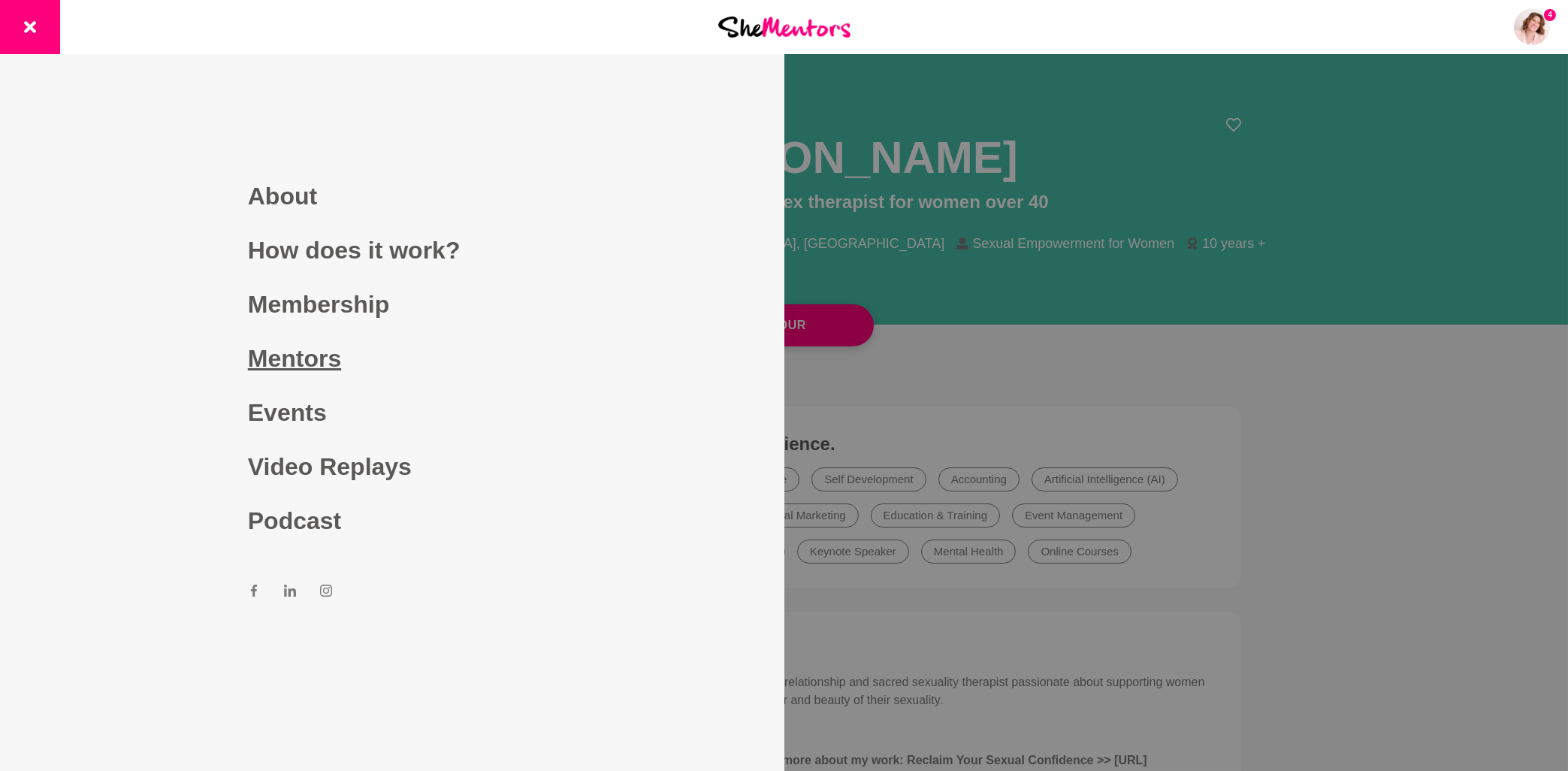
click at [297, 354] on link "Mentors" at bounding box center [392, 358] width 289 height 54
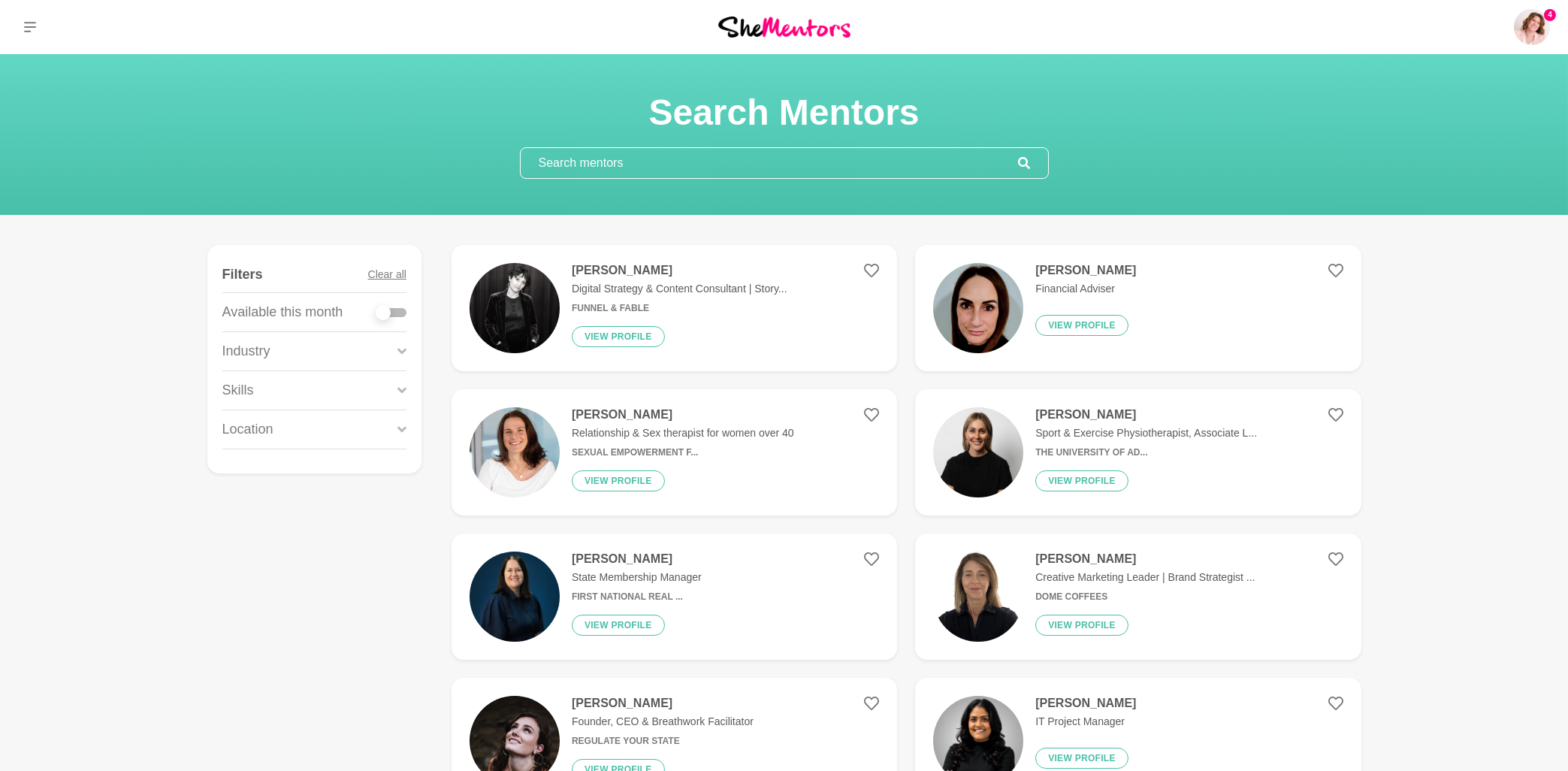
click at [592, 173] on input "text" at bounding box center [769, 163] width 497 height 30
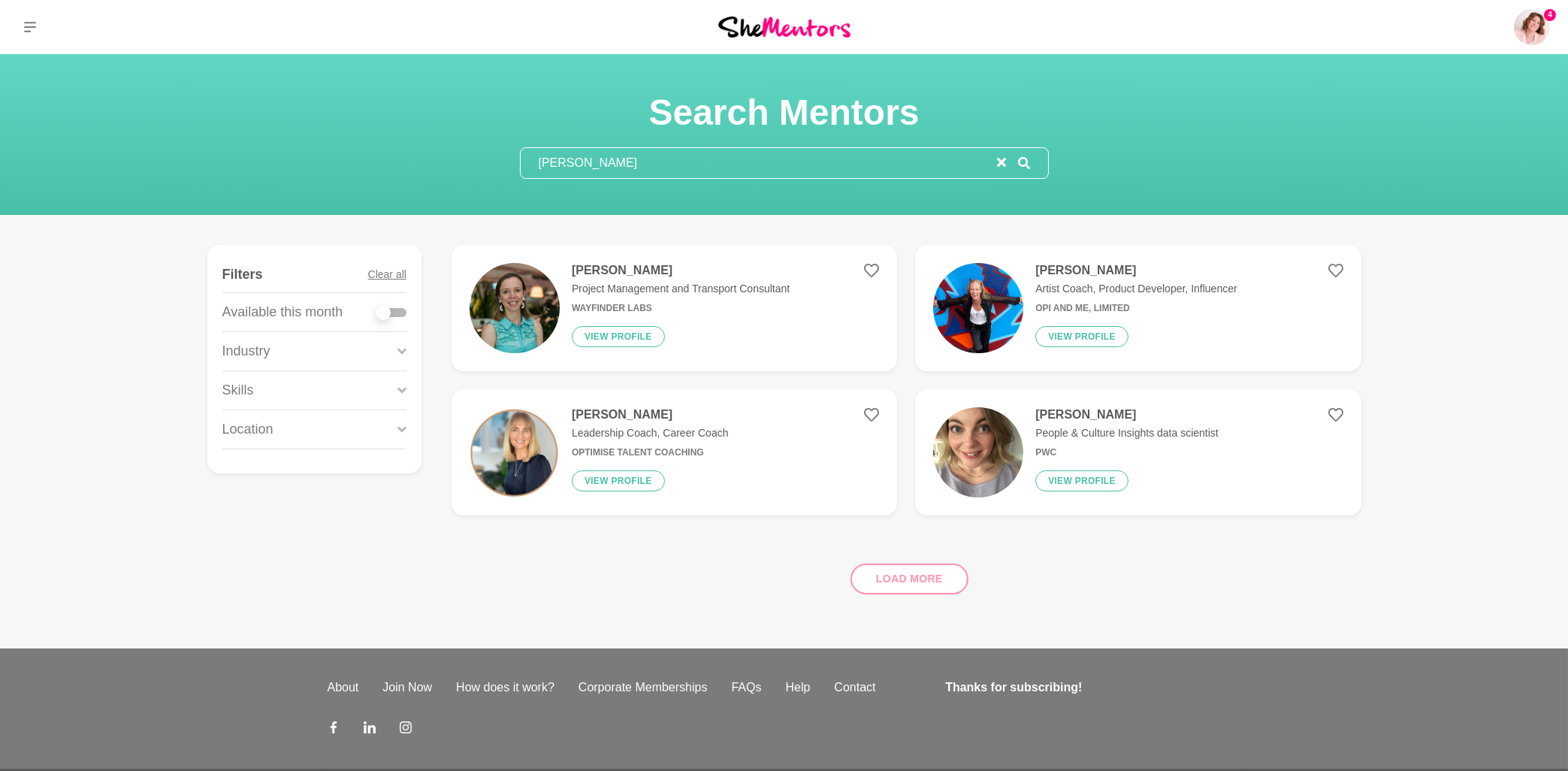
type input "laura"
click at [628, 274] on h4 "Laura Aston" at bounding box center [680, 270] width 217 height 15
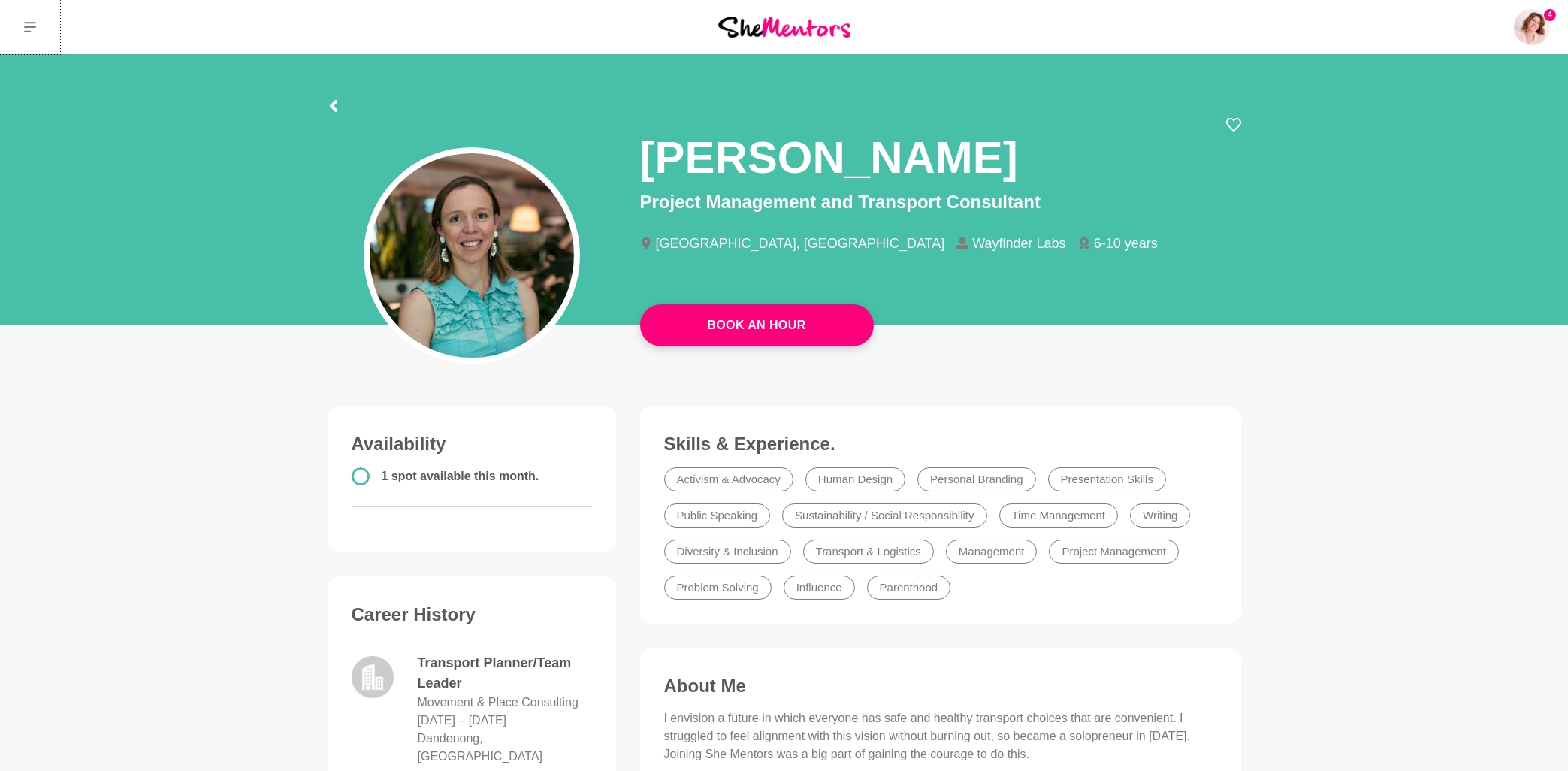
click at [37, 29] on button at bounding box center [30, 27] width 60 height 54
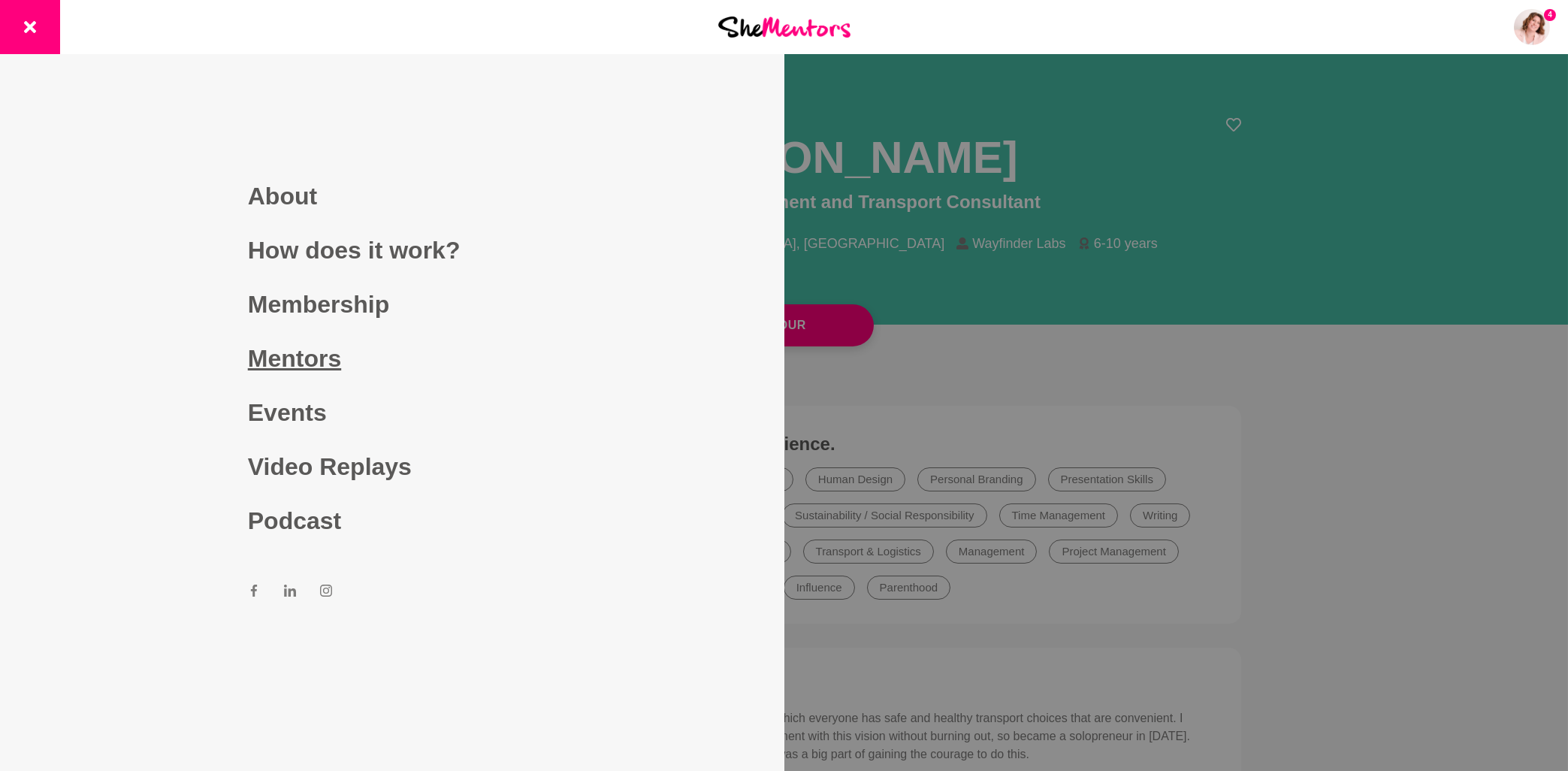
click at [276, 358] on link "Mentors" at bounding box center [392, 358] width 289 height 54
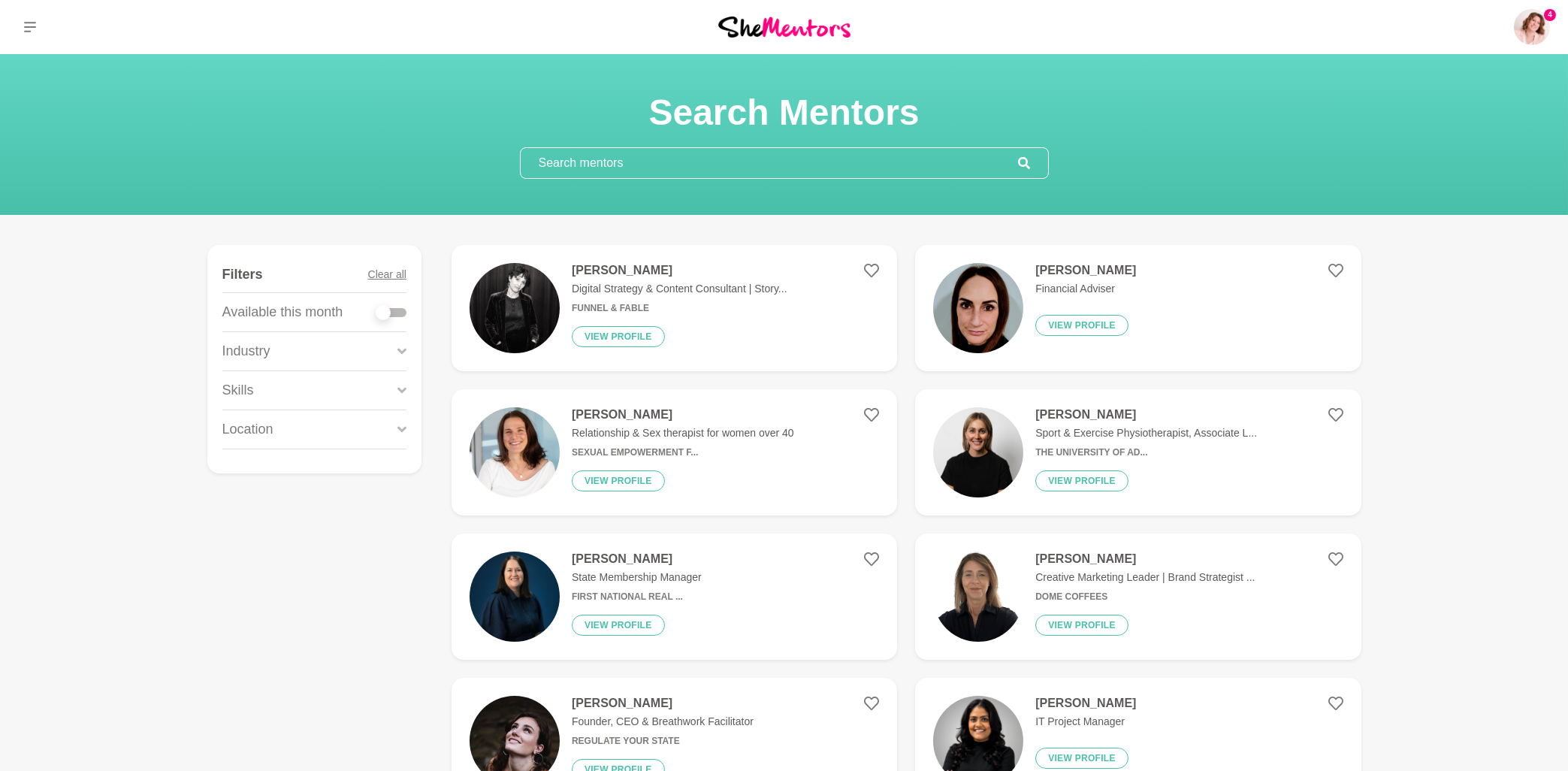
click at [673, 166] on input "text" at bounding box center [769, 163] width 497 height 30
paste input "Khushbu Gupta Albal"
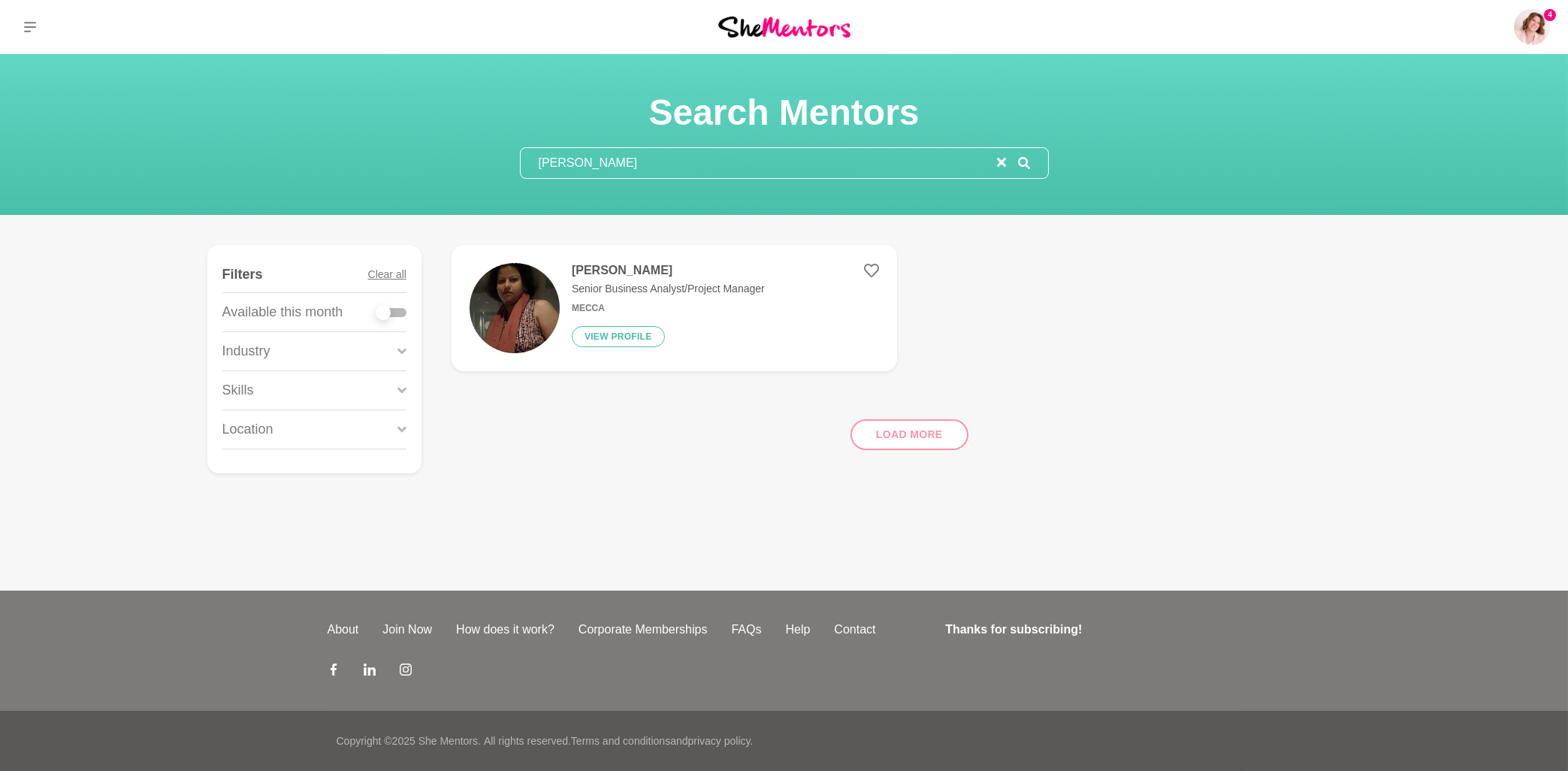
type input "Khushbu Gupta Albal"
click at [605, 272] on h4 "Khushbu Gupta" at bounding box center [668, 270] width 193 height 15
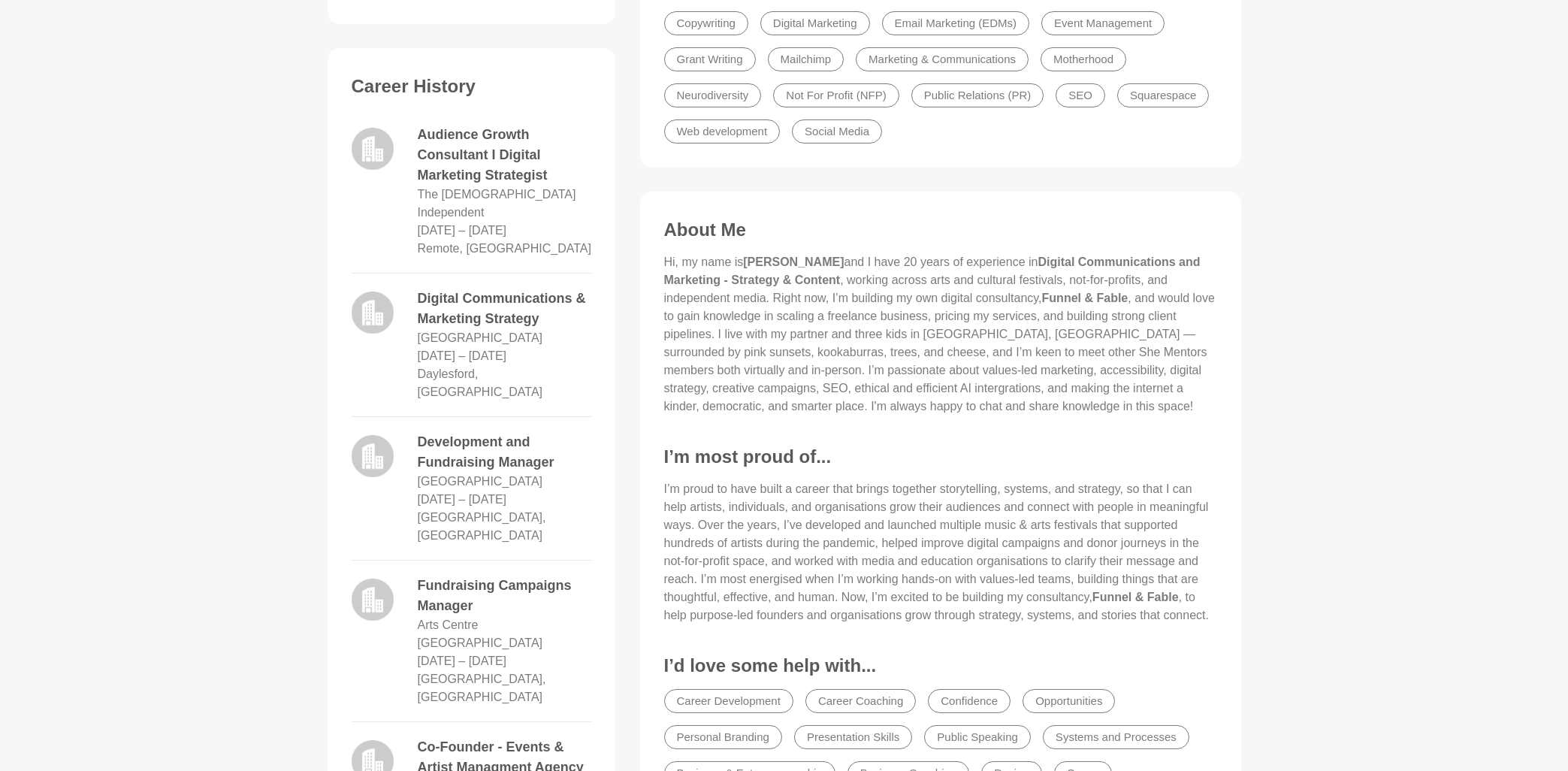
scroll to position [805, 0]
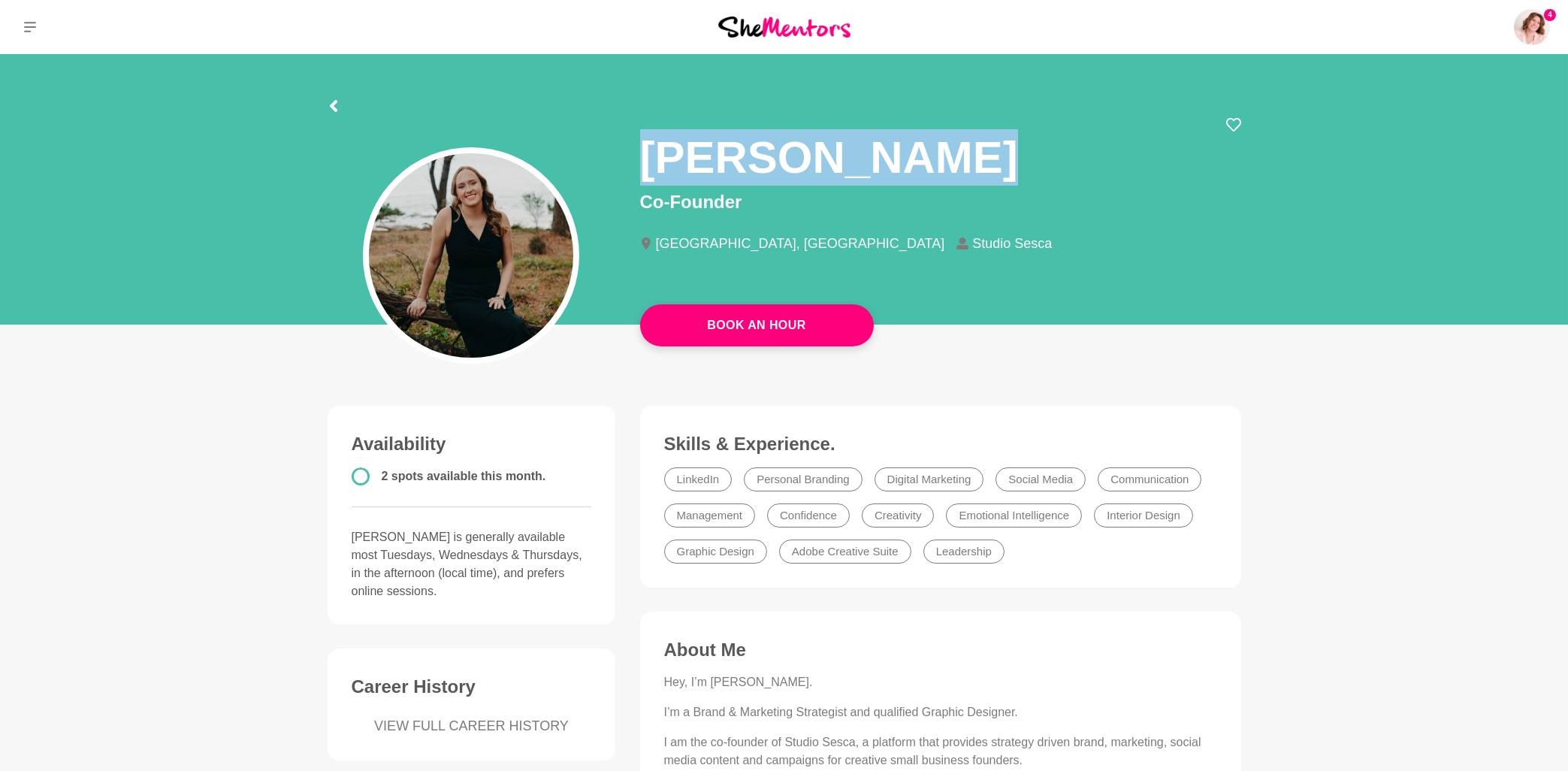
drag, startPoint x: 959, startPoint y: 146, endPoint x: 621, endPoint y: 159, distance: 338.2
click at [630, 159] on div "Jess Smithies Co-Founder Melbourne, Australia Studio Sesca" at bounding box center [940, 198] width 625 height 160
copy h1 "Jess Smithies"
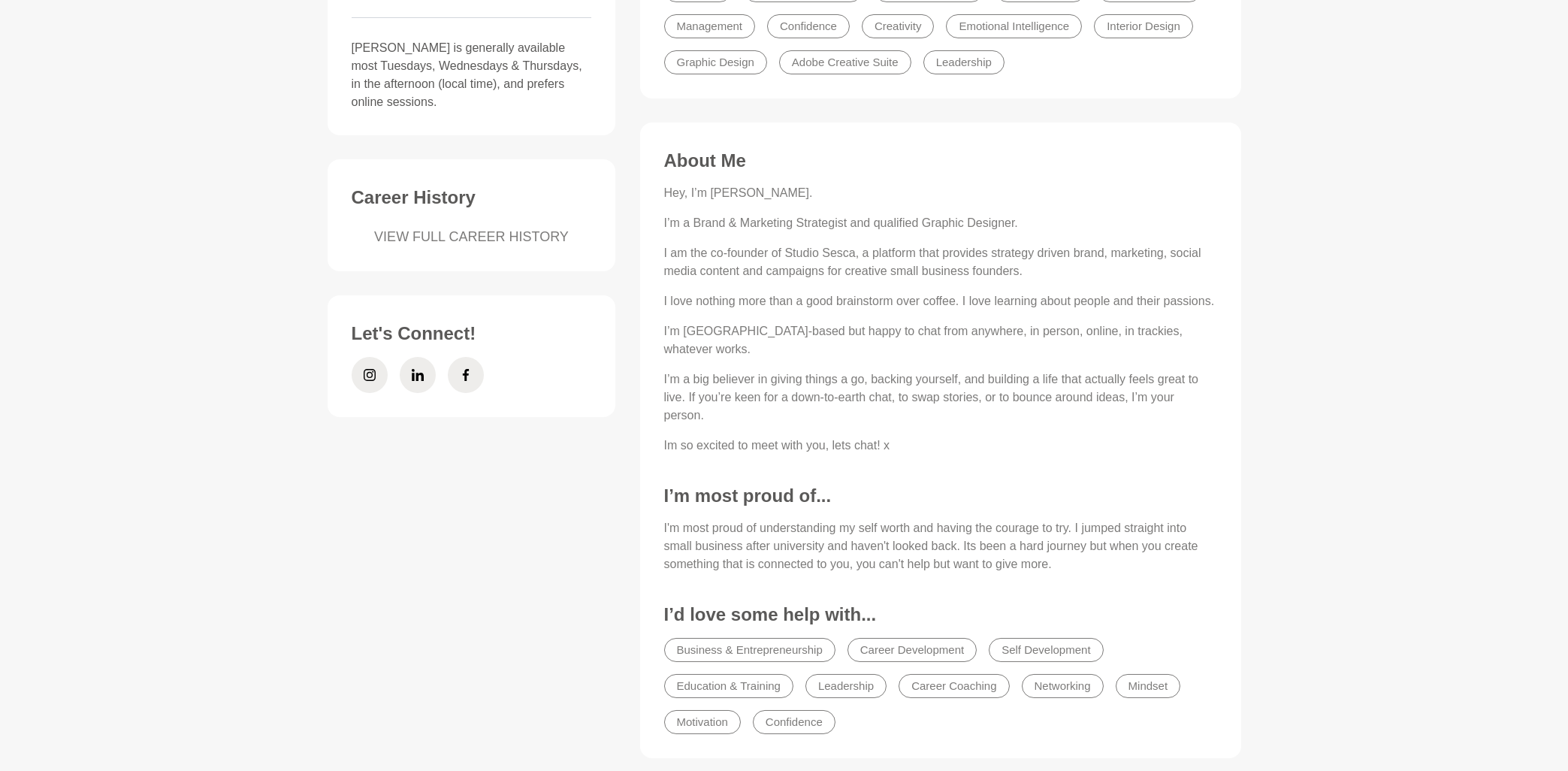
scroll to position [644, 0]
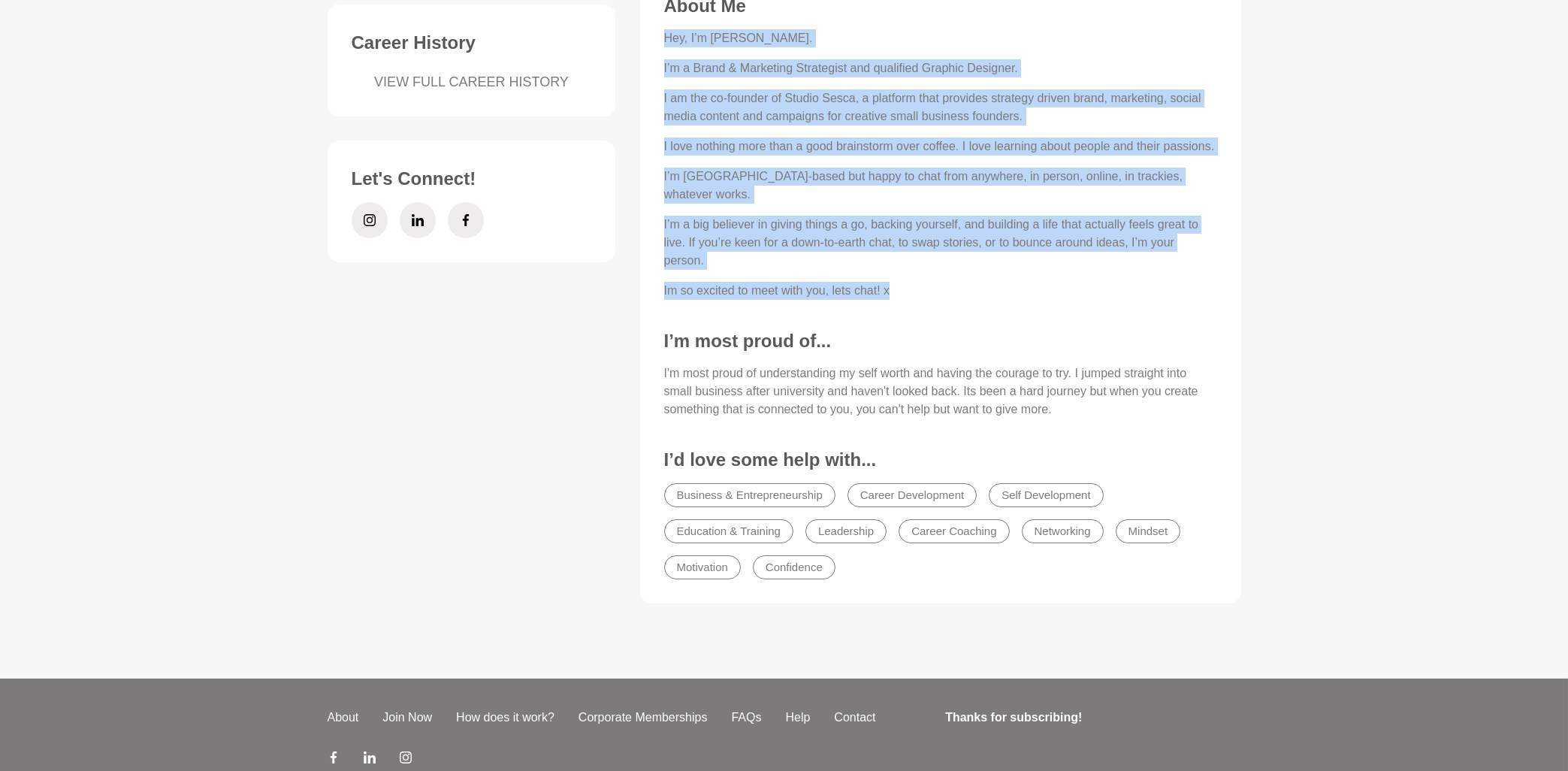
drag, startPoint x: 664, startPoint y: 41, endPoint x: 937, endPoint y: 267, distance: 354.4
click at [937, 267] on div "Hey, I’m Jess. I’m a Brand & Marketing Strategist and qualified Graphic Designe…" at bounding box center [940, 165] width 553 height 270
copy div "Hey, I’m Jess. I’m a Brand & Marketing Strategist and qualified Graphic Designe…"
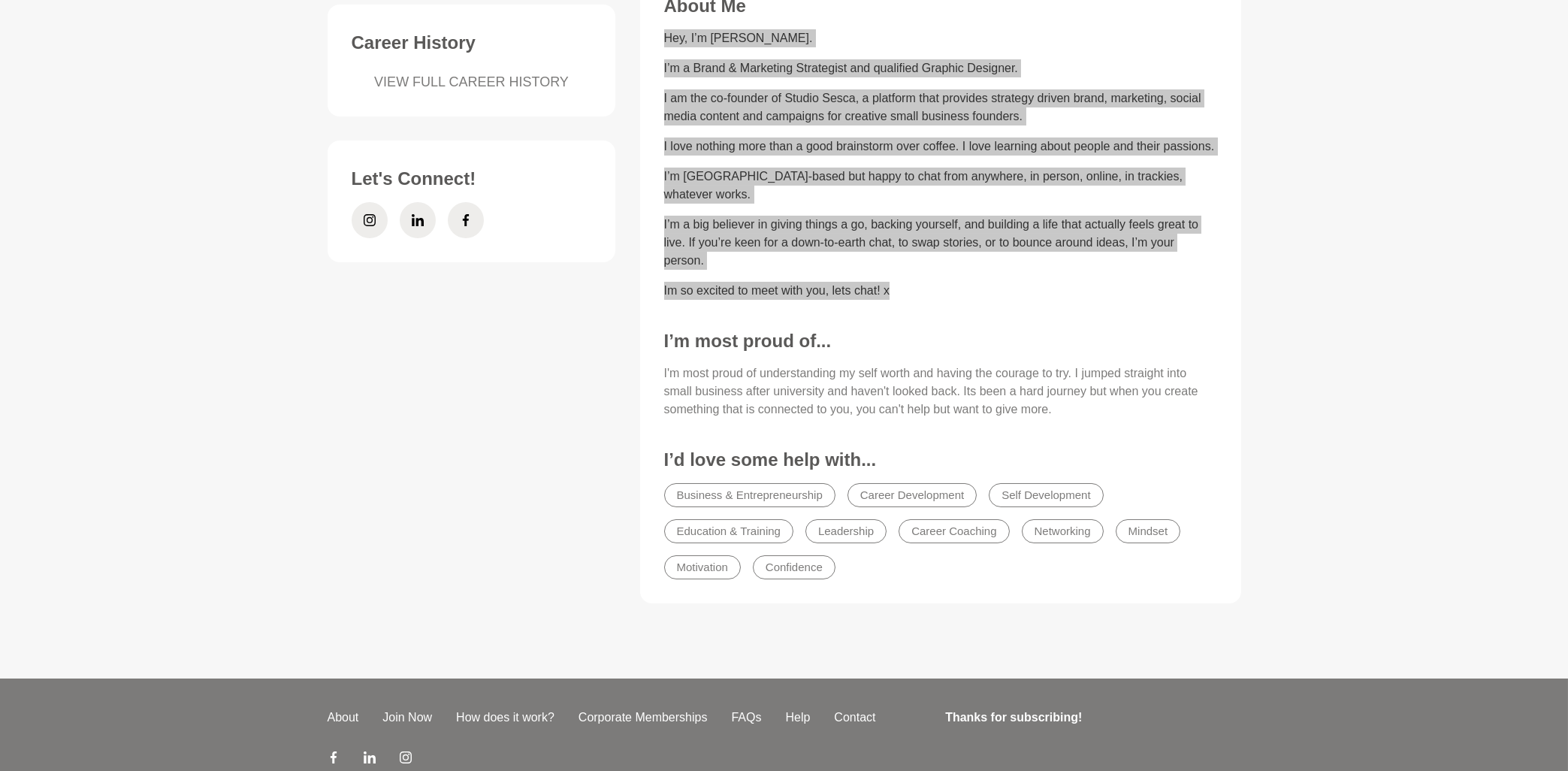
scroll to position [564, 0]
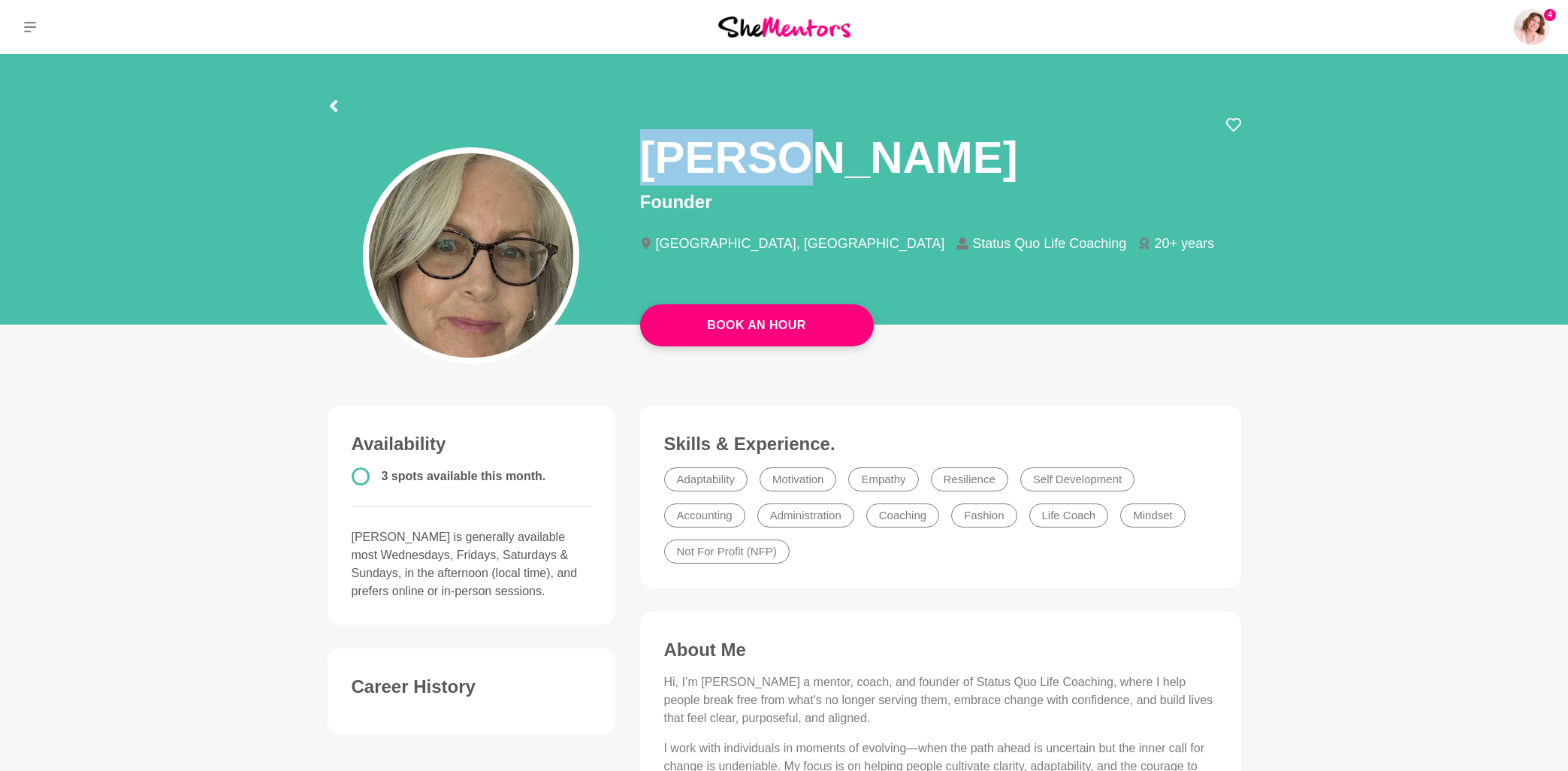
drag, startPoint x: 646, startPoint y: 158, endPoint x: 825, endPoint y: 152, distance: 179.1
click at [825, 152] on h1 "SHARON" at bounding box center [828, 158] width 378 height 56
copy h1 "SHARON"
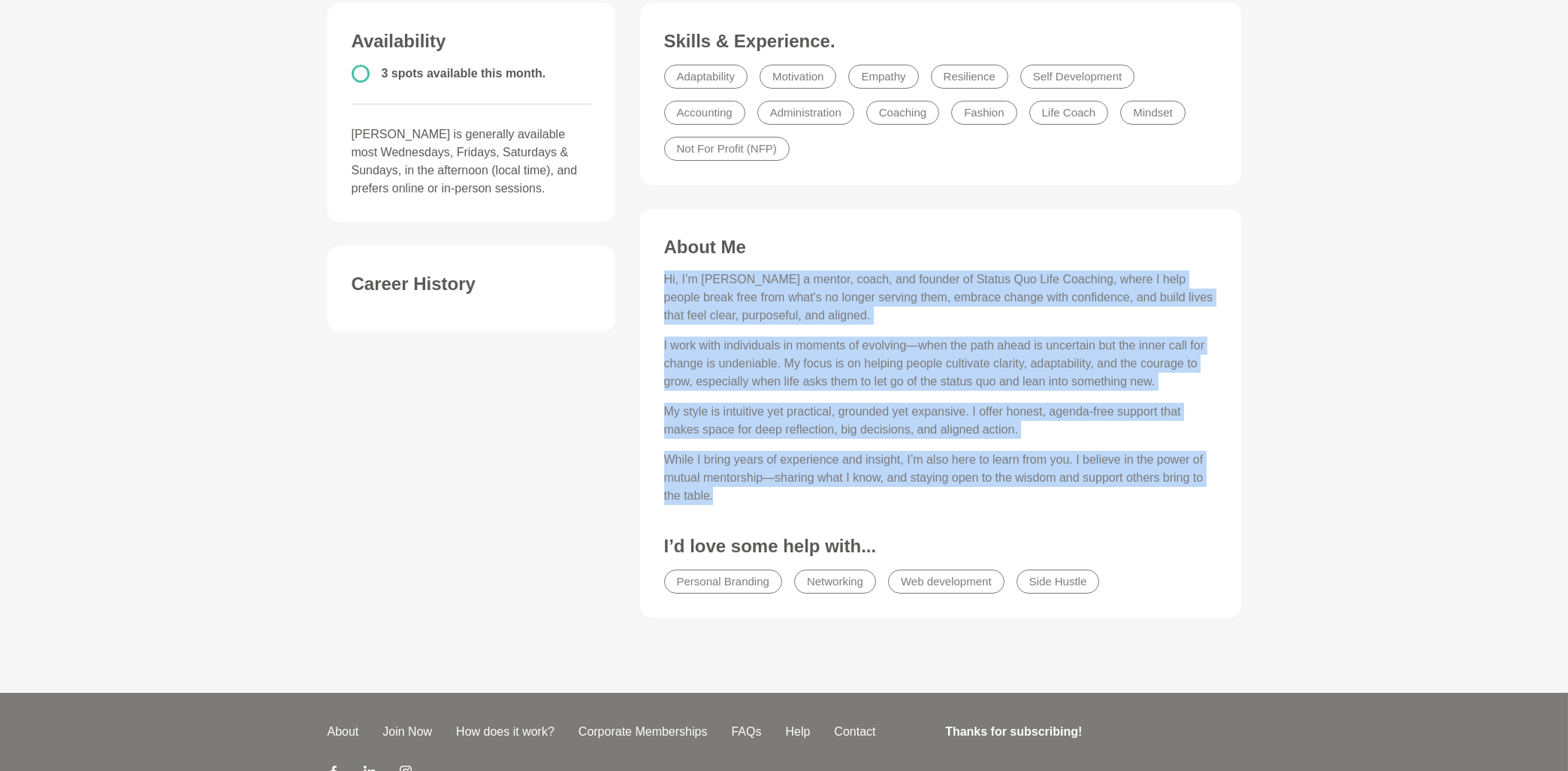
drag, startPoint x: 663, startPoint y: 275, endPoint x: 784, endPoint y: 490, distance: 246.7
click at [784, 490] on div "About Me Hi, I’m Sharon a mentor, coach, and founder of Status Quo Life Coachin…" at bounding box center [940, 419] width 571 height 366
copy div "Hi, I’m Sharon a mentor, coach, and founder of Status Quo Life Coaching, where …"
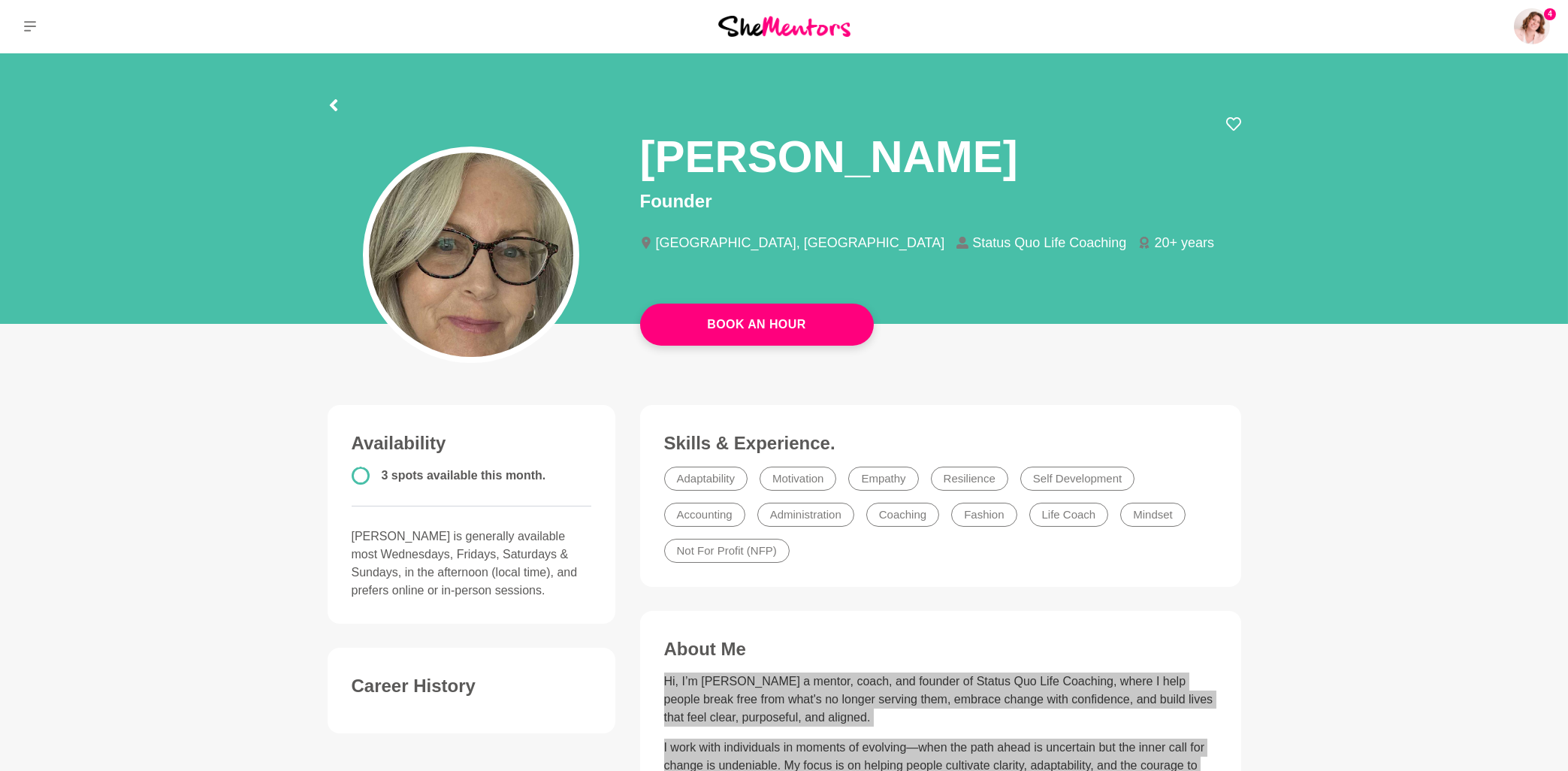
scroll to position [0, 0]
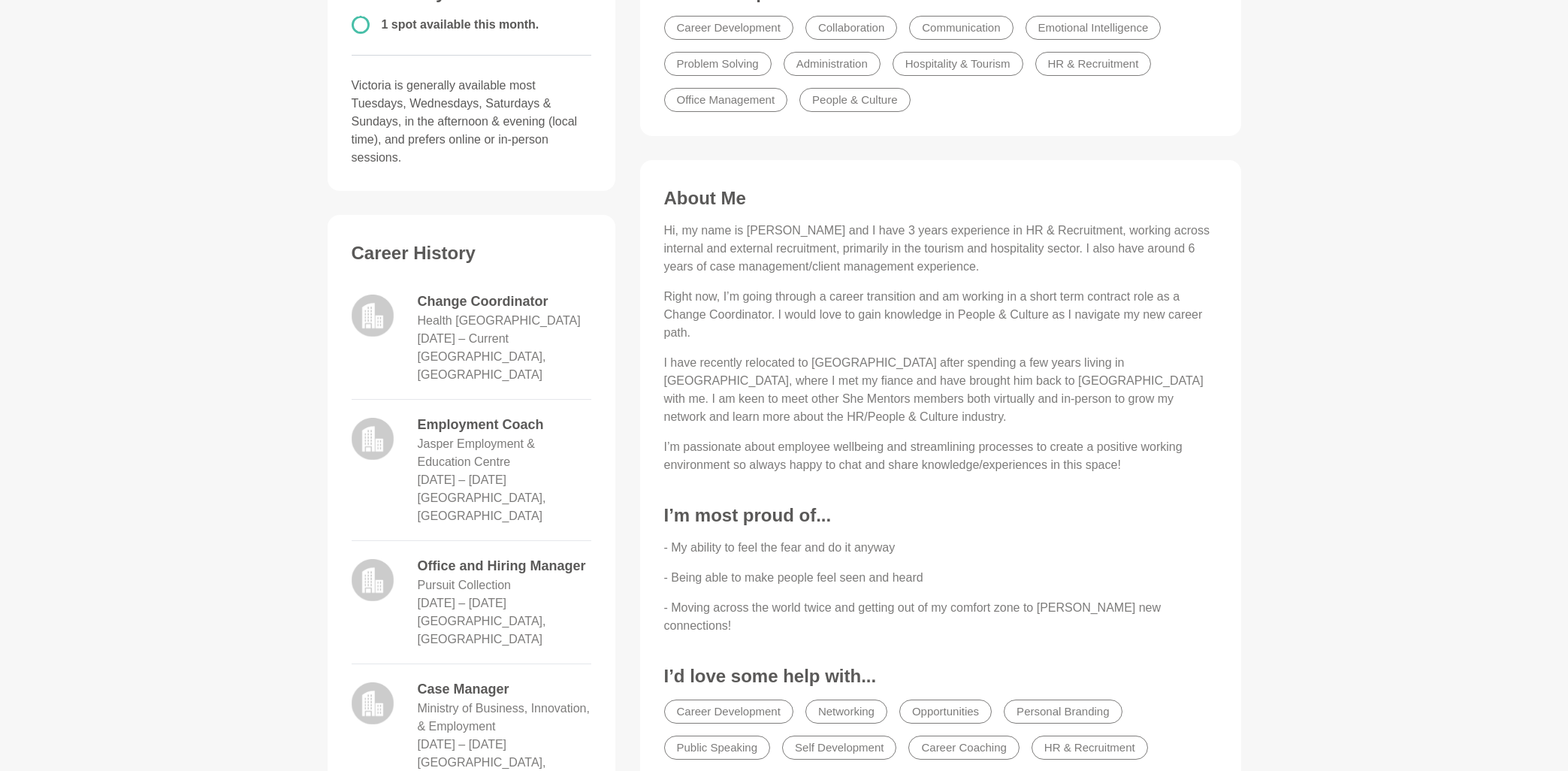
scroll to position [218, 0]
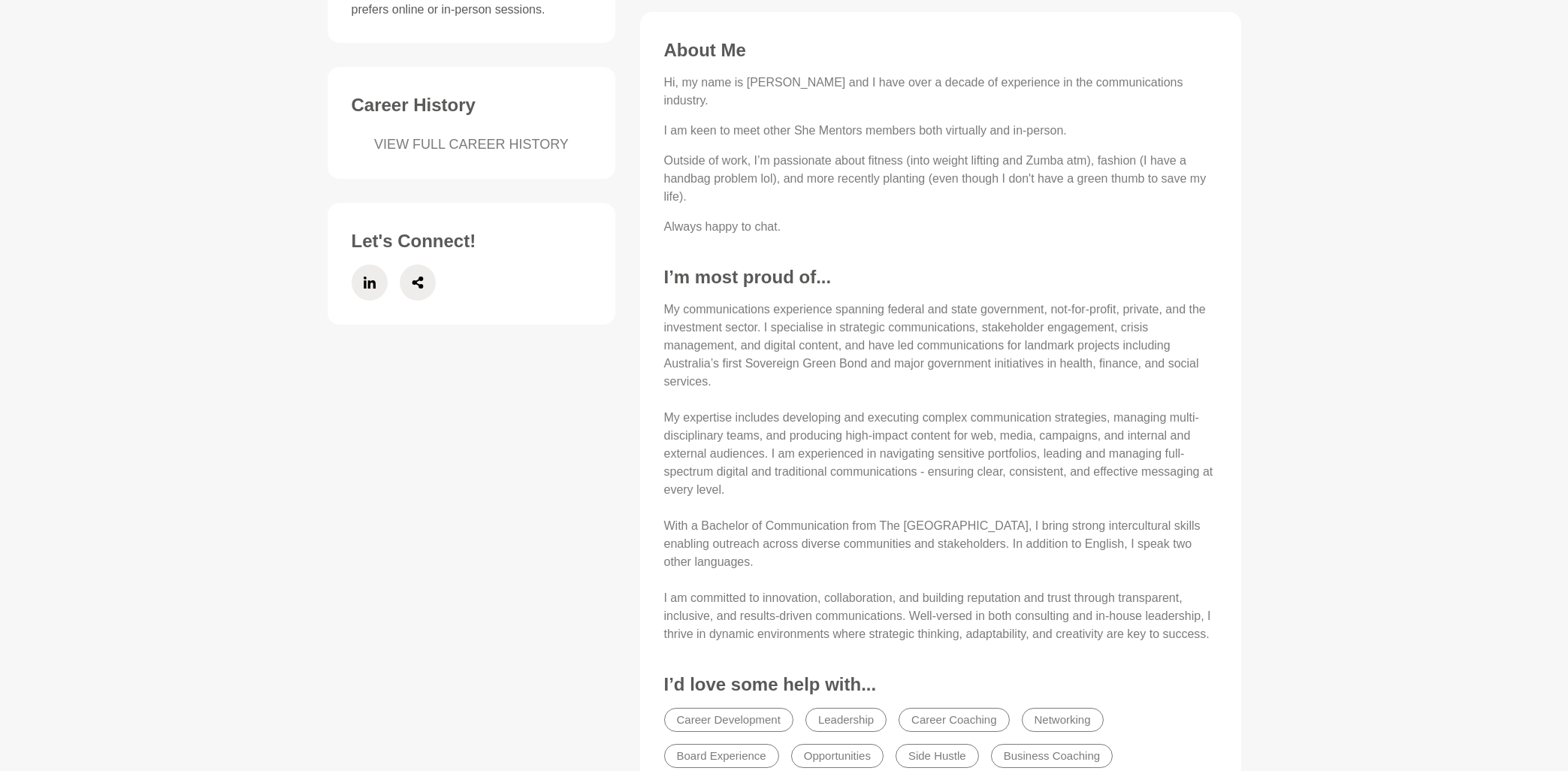
scroll to position [644, 0]
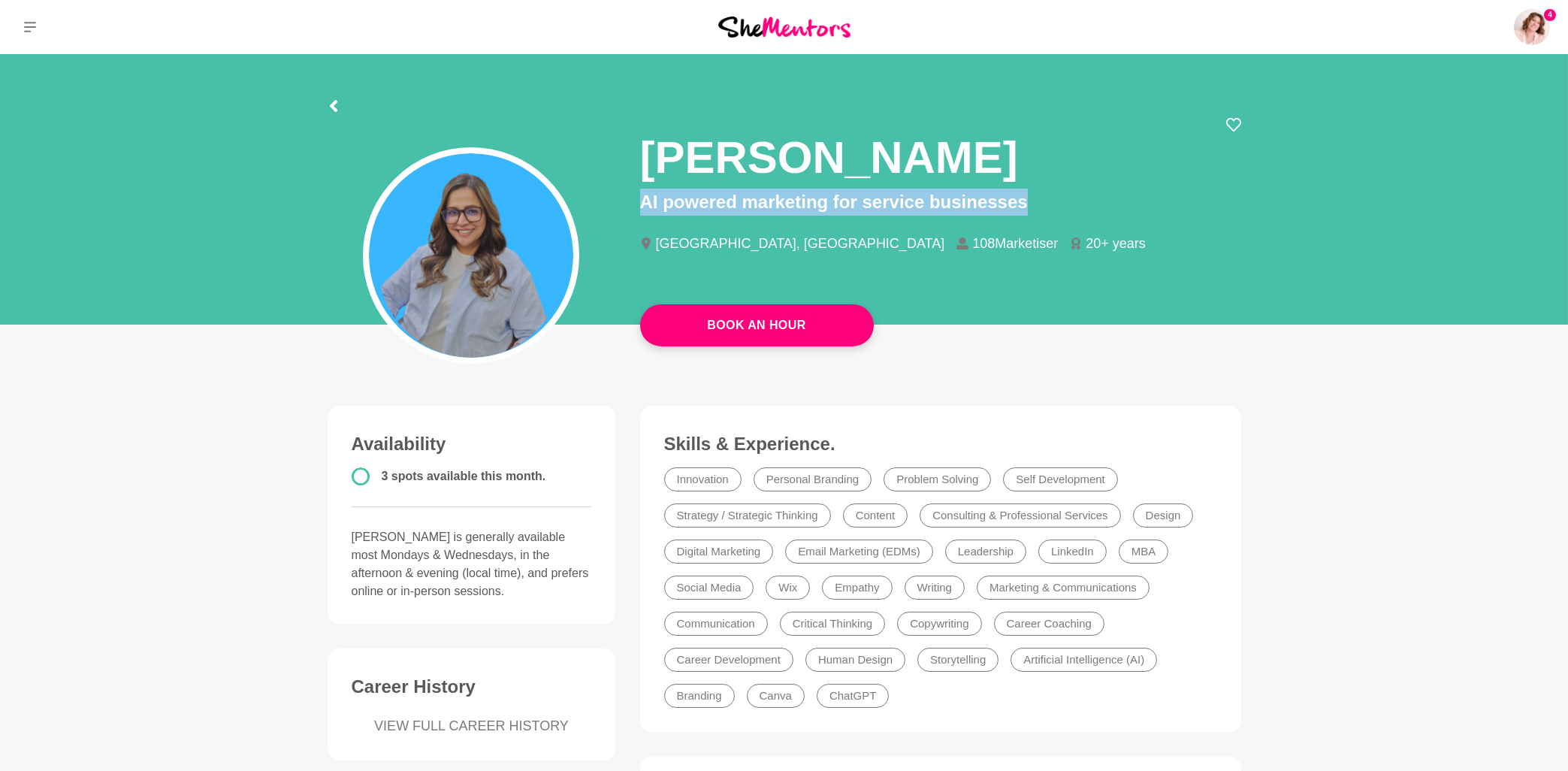
drag, startPoint x: 650, startPoint y: 150, endPoint x: 1040, endPoint y: 209, distance: 394.4
click at [1040, 209] on div "[PERSON_NAME] AI powered marketing for service businesses [GEOGRAPHIC_DATA], [G…" at bounding box center [940, 198] width 601 height 160
copy p "AI powered marketing for service businesses"
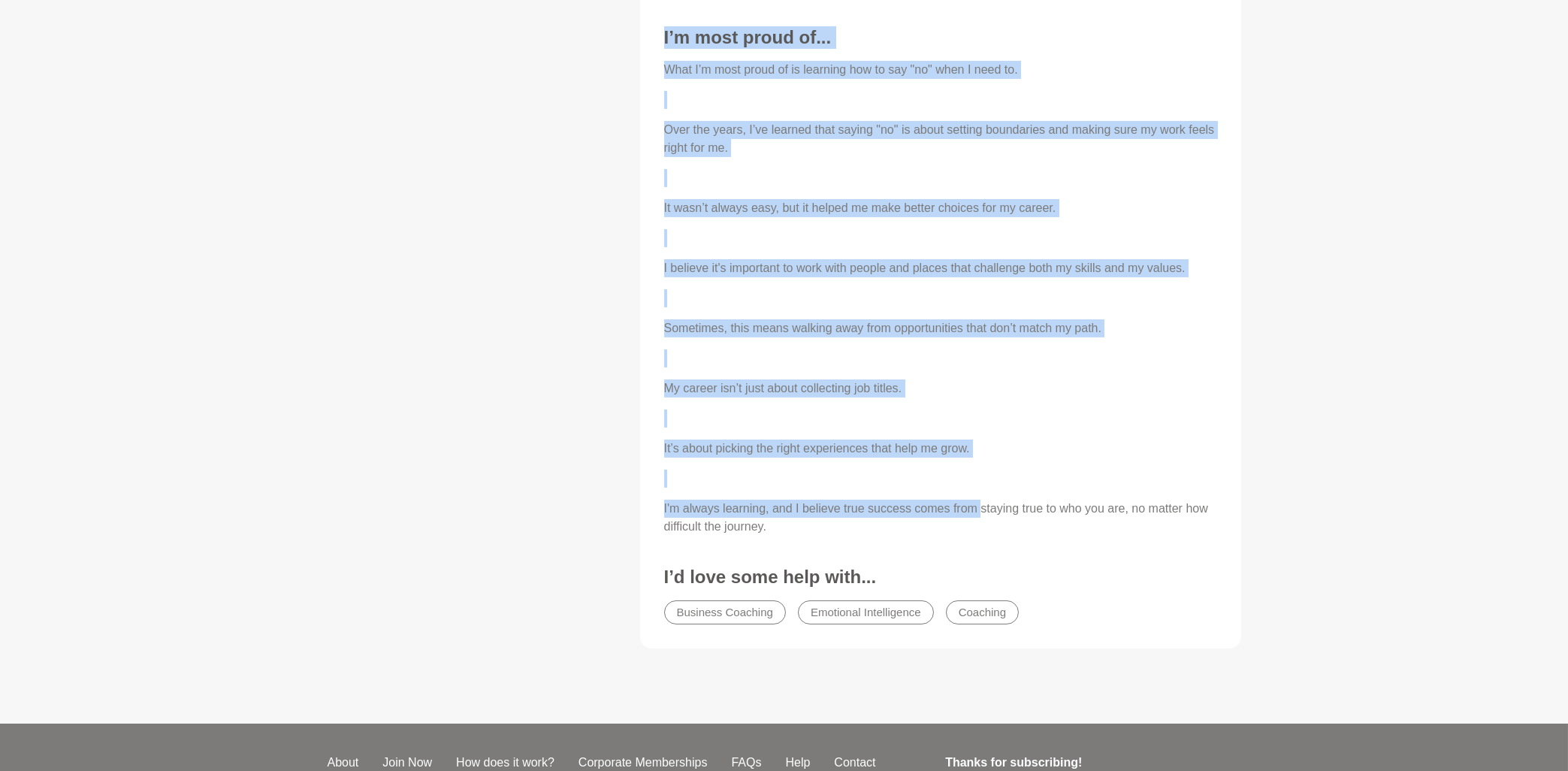
scroll to position [1530, 0]
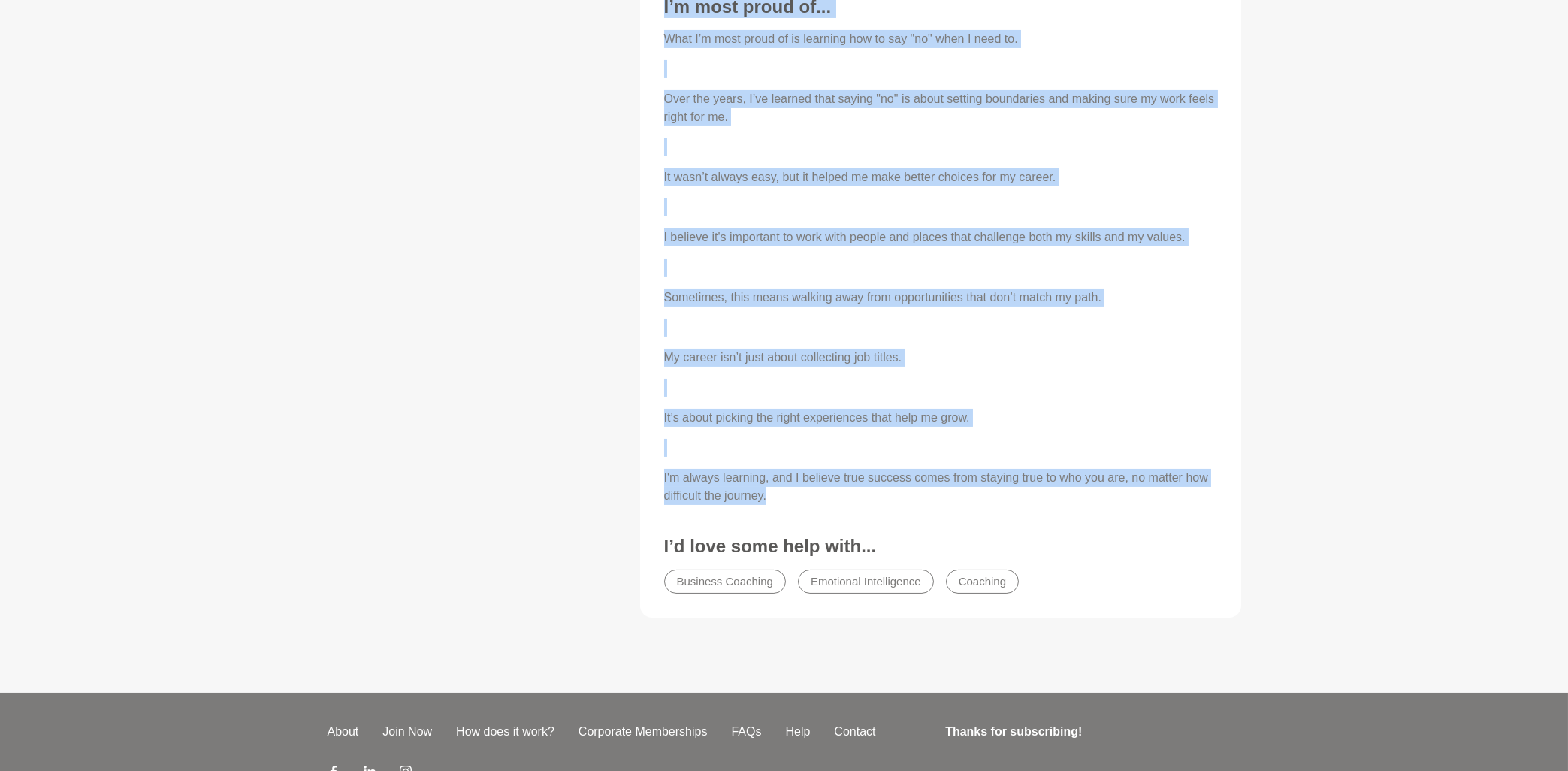
drag, startPoint x: 666, startPoint y: 185, endPoint x: 903, endPoint y: 509, distance: 401.4
copy div "As a marketing consultant, I help service-based businesses thrive by blending s…"
